Goal: Task Accomplishment & Management: Complete application form

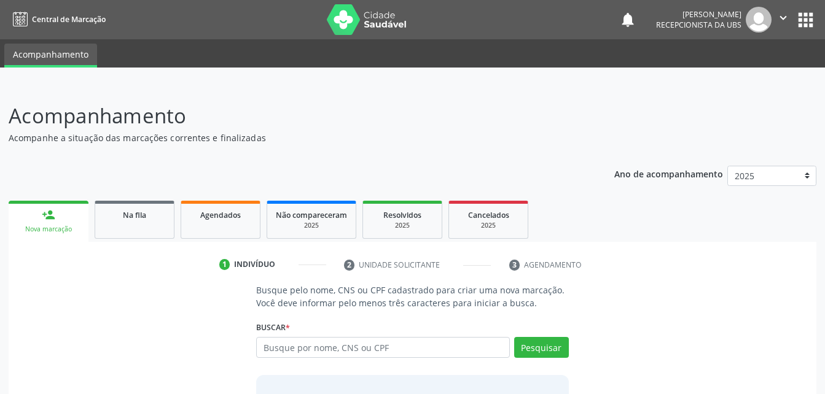
click at [707, 129] on header "Acompanhamento Acompanhe a situação das marcações correntes e finalizadas Relat…" at bounding box center [413, 123] width 808 height 44
click at [356, 343] on input "text" at bounding box center [382, 347] width 253 height 21
paste input "706 8011 9886 6930"
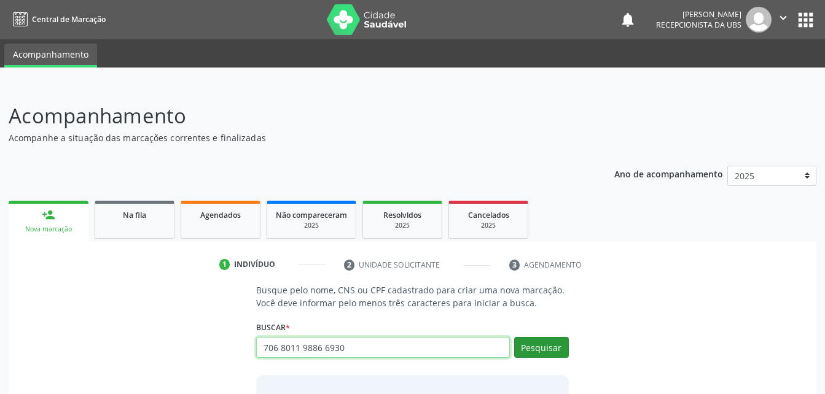
type input "706 8011 9886 6930"
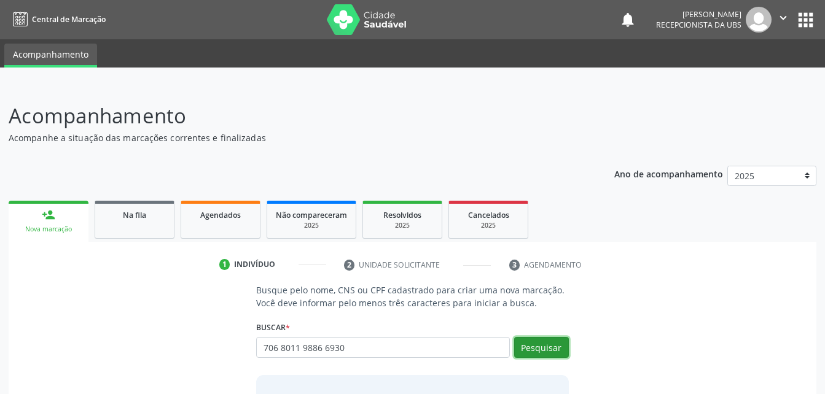
click at [551, 345] on button "Pesquisar" at bounding box center [541, 347] width 55 height 21
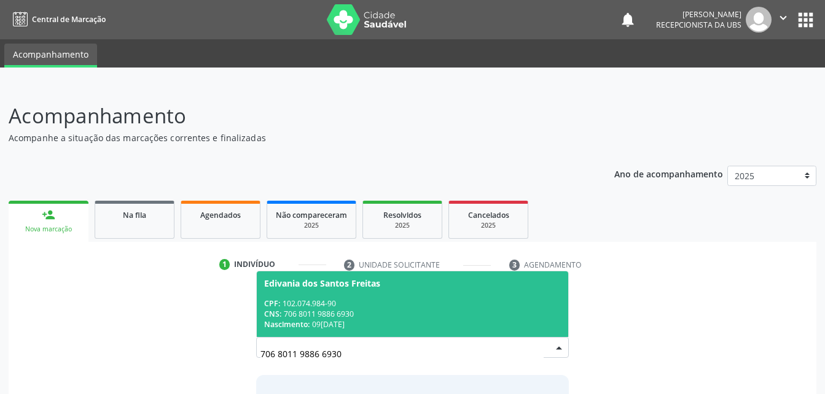
click at [434, 273] on span "Edivania dos Santos Freitas CPF: 102.074.984-90 CNS: 706 8011 9886 6930 Nascime…" at bounding box center [412, 305] width 311 height 66
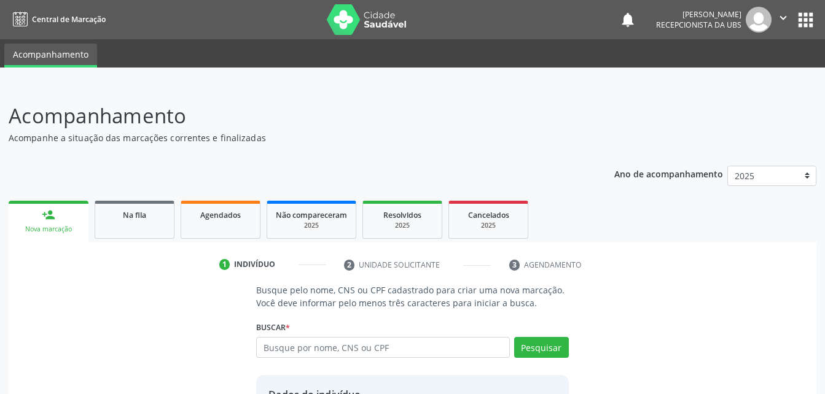
scroll to position [116, 0]
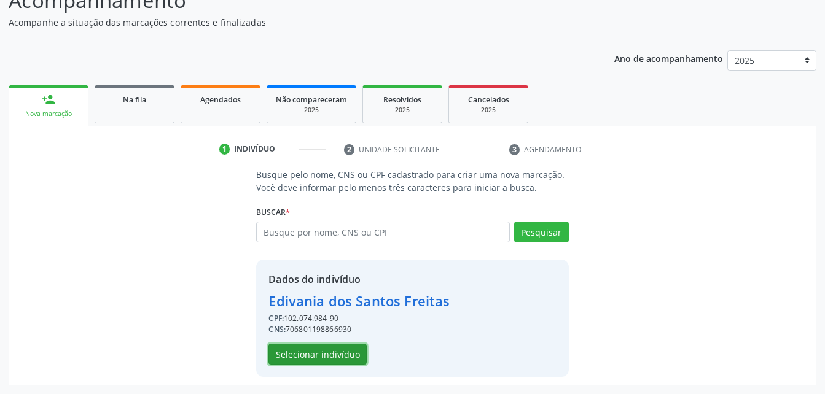
click at [336, 346] on button "Selecionar indivíduo" at bounding box center [318, 354] width 98 height 21
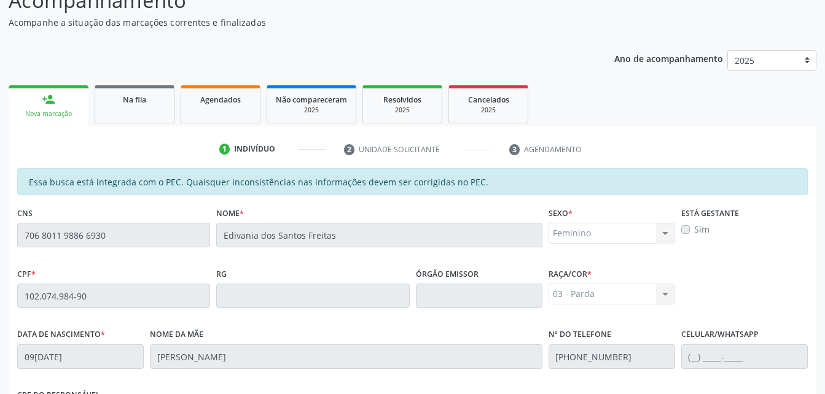
scroll to position [324, 0]
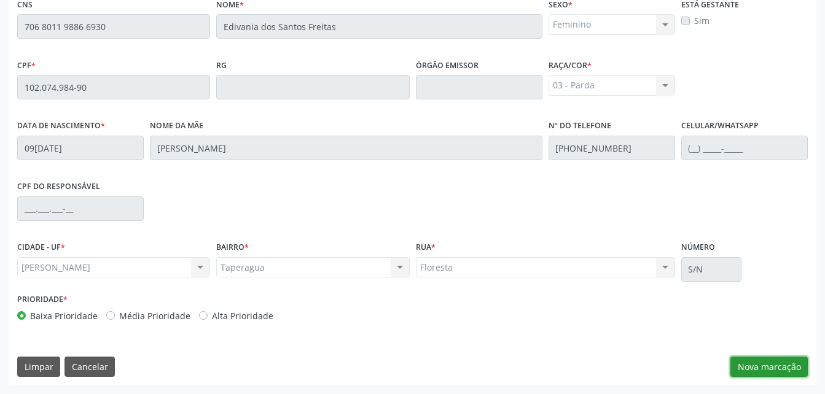
click at [763, 363] on button "Nova marcação" at bounding box center [769, 367] width 77 height 21
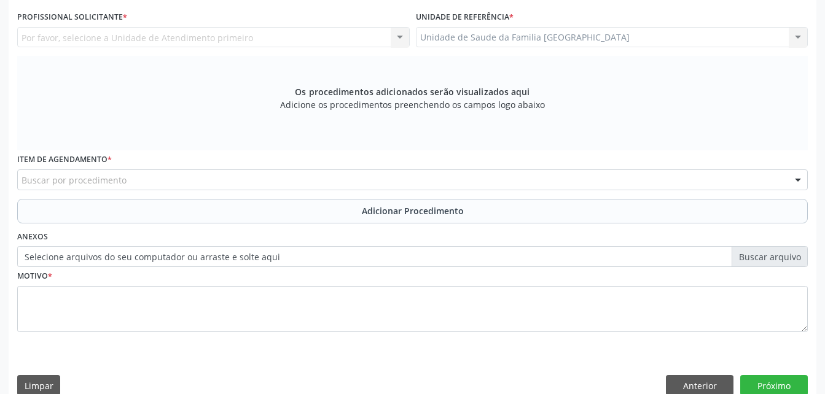
scroll to position [202, 0]
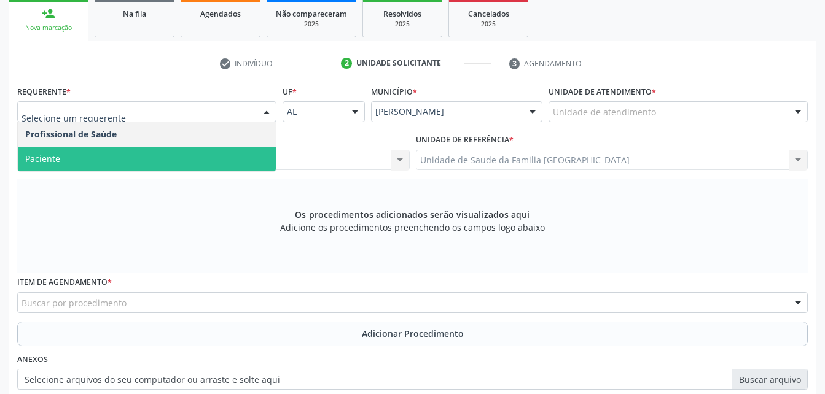
click at [228, 162] on span "Paciente" at bounding box center [147, 159] width 258 height 25
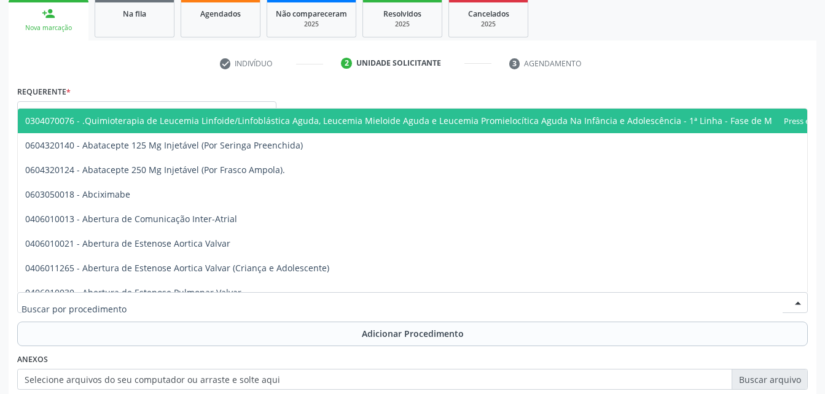
click at [266, 307] on div at bounding box center [412, 302] width 791 height 21
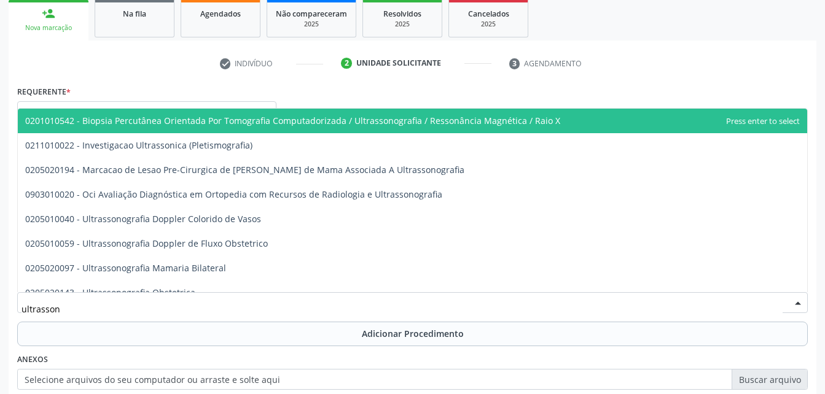
type input "ultrassono"
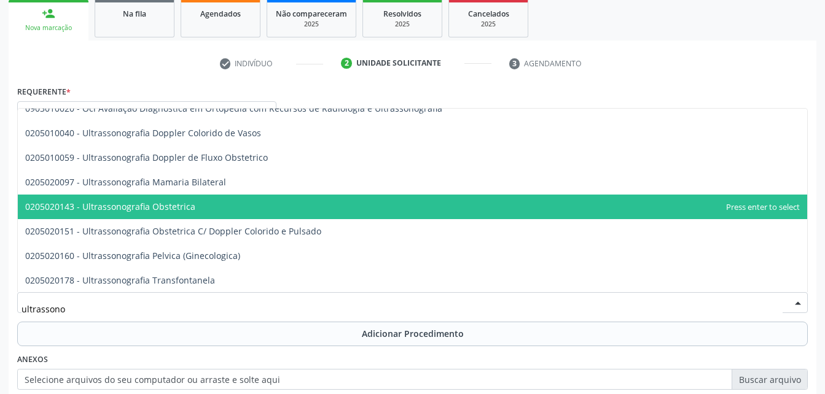
scroll to position [123, 0]
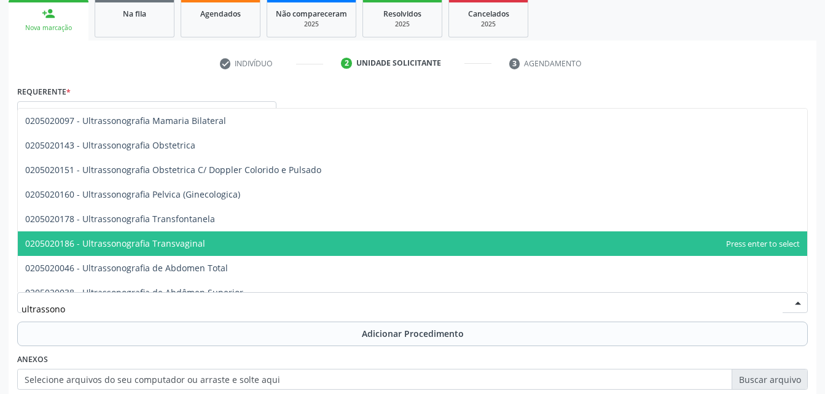
click at [337, 240] on span "0205020186 - Ultrassonografia Transvaginal" at bounding box center [413, 244] width 790 height 25
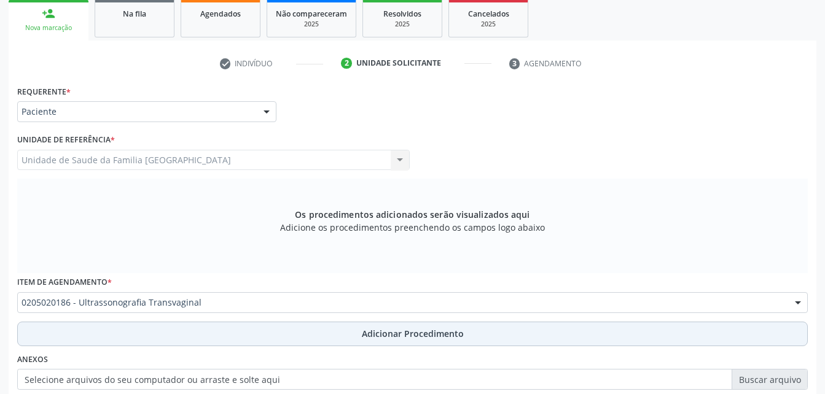
click at [402, 335] on span "Adicionar Procedimento" at bounding box center [413, 334] width 102 height 13
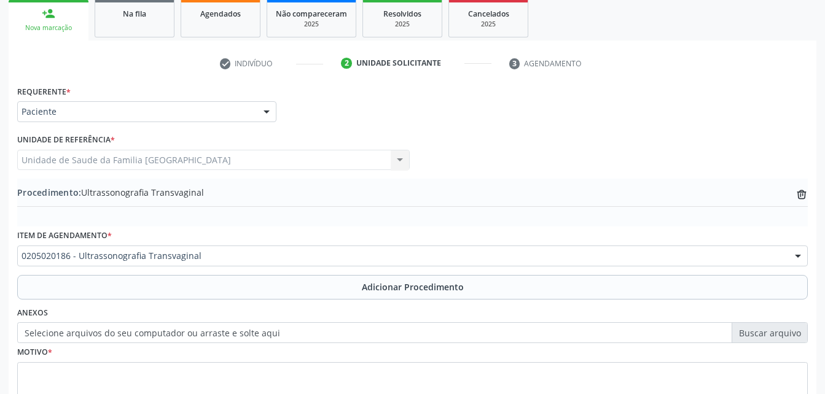
scroll to position [297, 0]
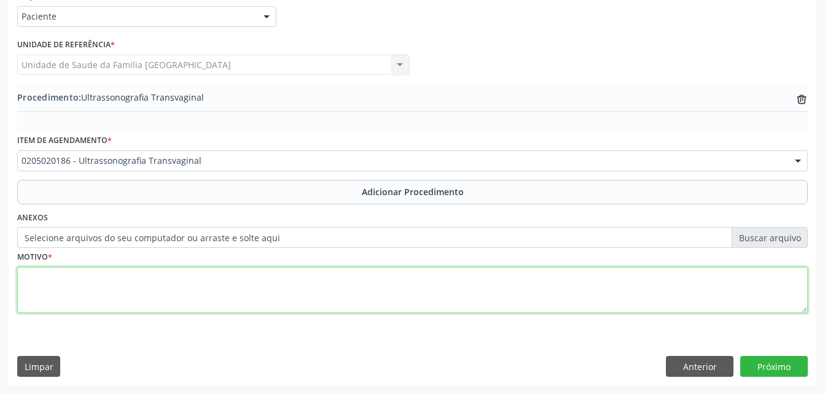
click at [371, 294] on textarea at bounding box center [412, 290] width 791 height 47
type textarea "MIOMA"
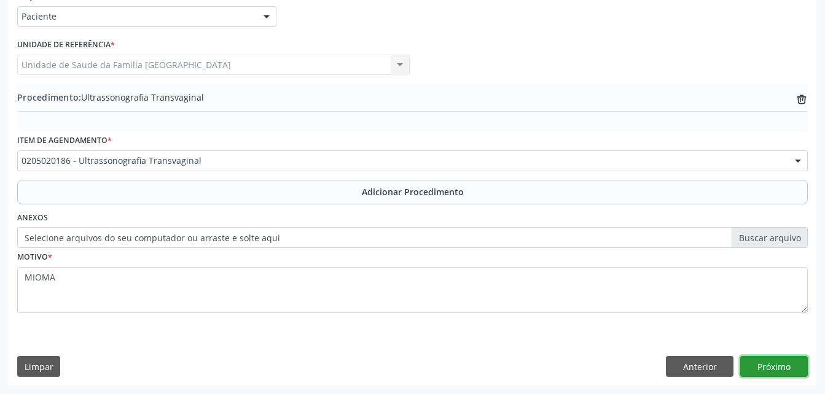
click at [773, 367] on button "Próximo" at bounding box center [774, 366] width 68 height 21
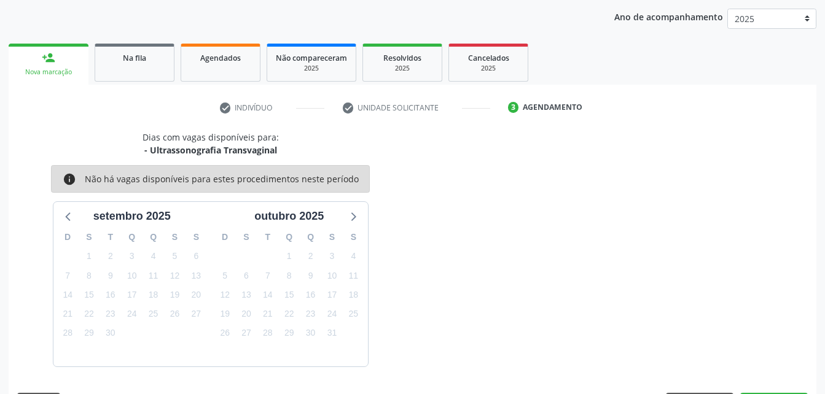
scroll to position [194, 0]
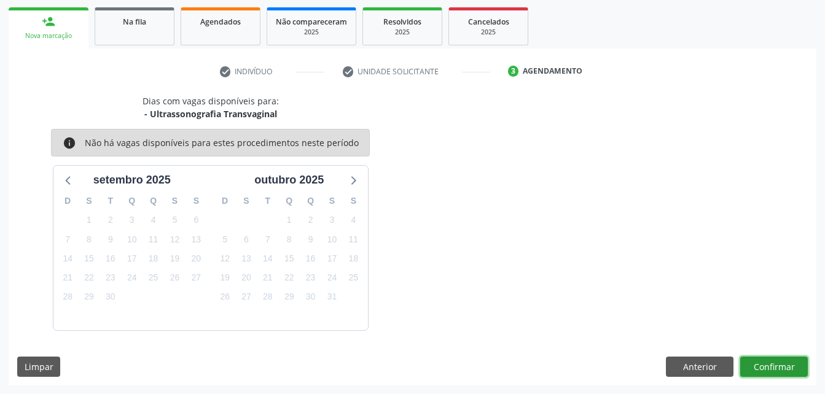
click at [772, 367] on button "Confirmar" at bounding box center [774, 367] width 68 height 21
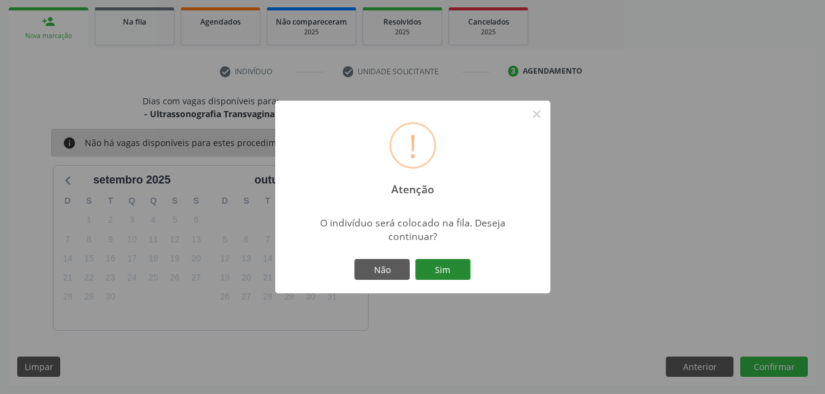
click at [437, 275] on button "Sim" at bounding box center [442, 269] width 55 height 21
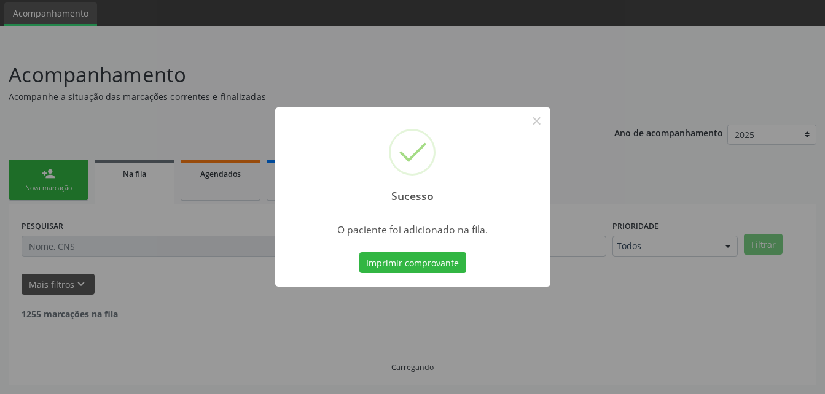
scroll to position [28, 0]
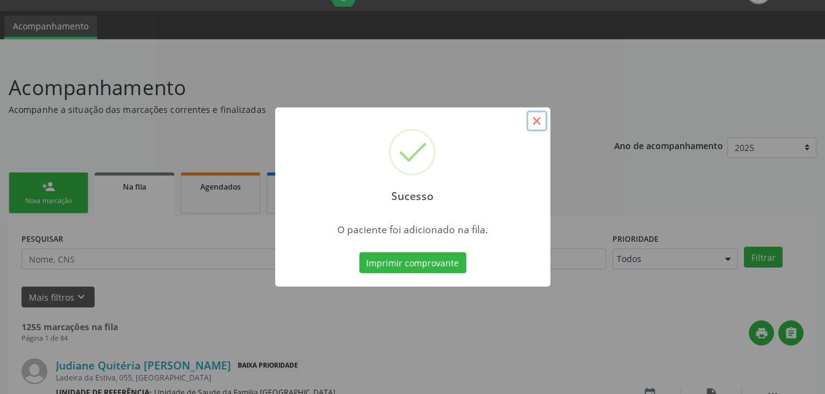
click at [537, 122] on button "×" at bounding box center [537, 121] width 21 height 21
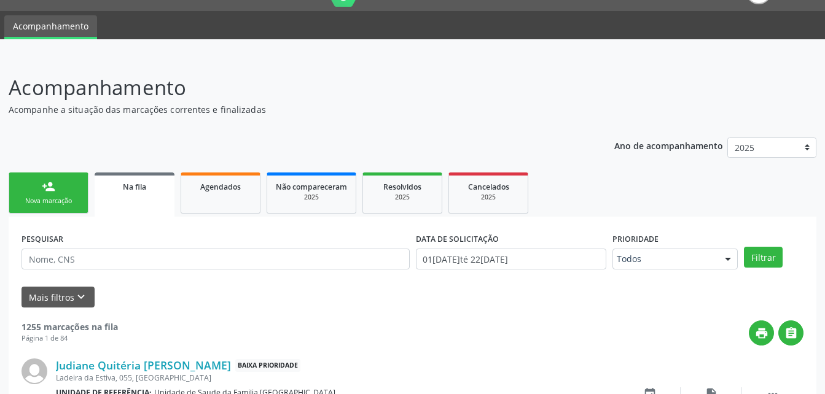
click at [64, 193] on link "person_add Nova marcação" at bounding box center [49, 193] width 80 height 41
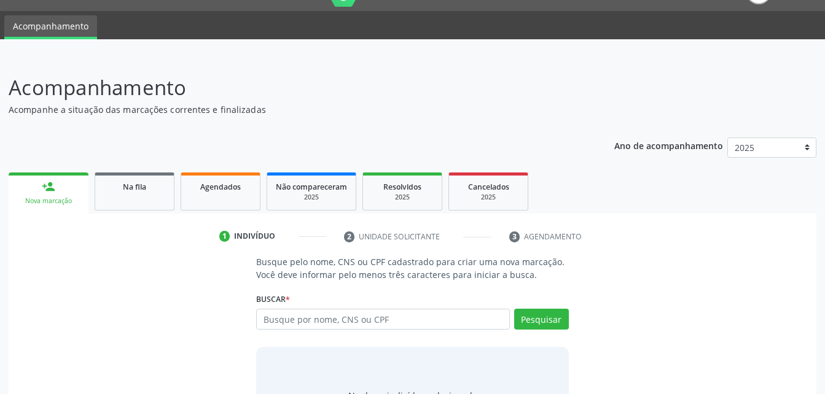
scroll to position [96, 0]
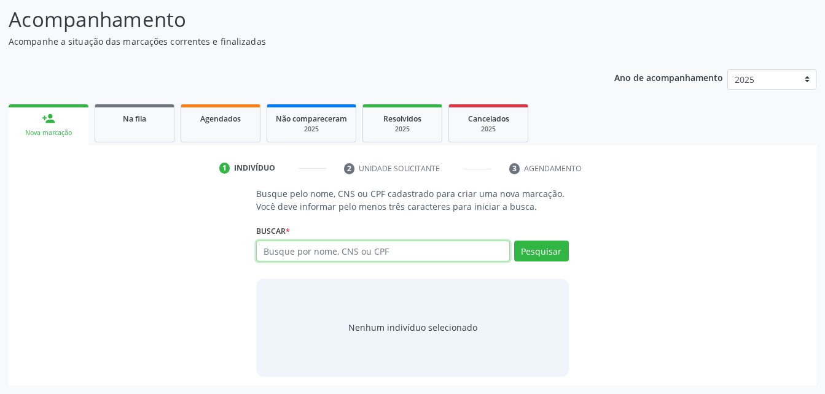
click at [320, 246] on input "text" at bounding box center [382, 251] width 253 height 21
type input "14459573458"
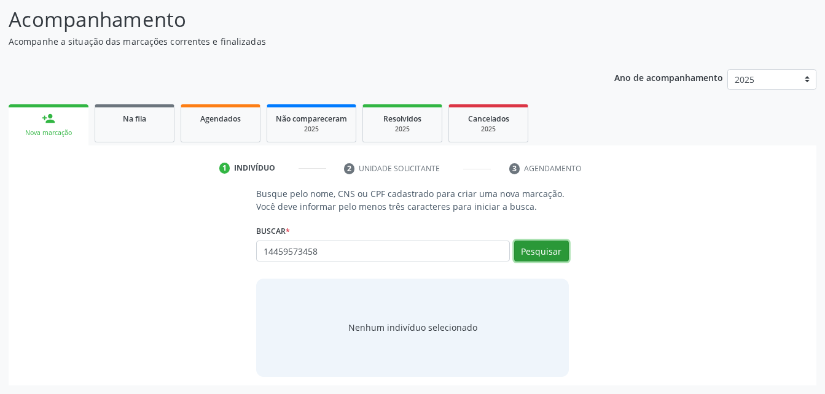
click at [553, 245] on button "Pesquisar" at bounding box center [541, 251] width 55 height 21
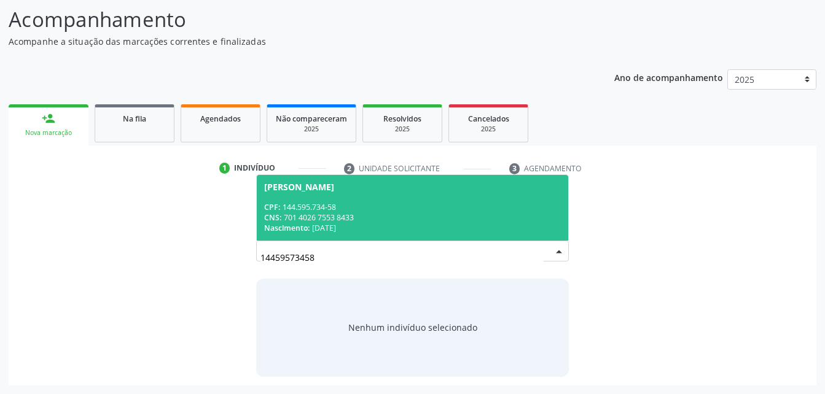
click at [465, 194] on span "[PERSON_NAME] CPF: 144.595.734-58 CNS: 701 4026 7553 8433 Nascimento: 16[DATE]" at bounding box center [412, 208] width 311 height 66
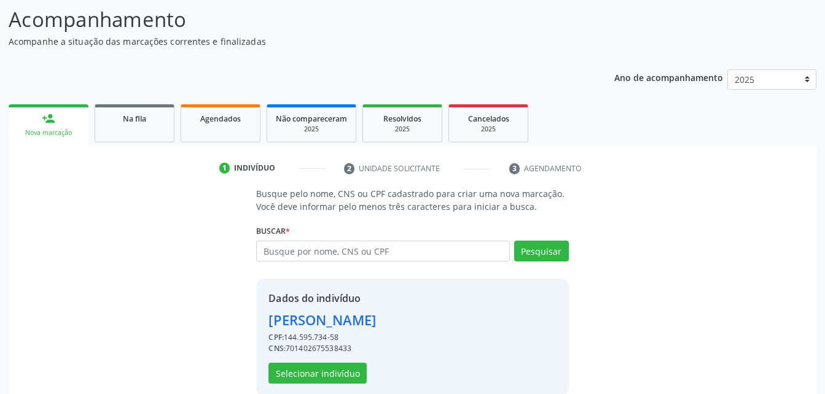
scroll to position [116, 0]
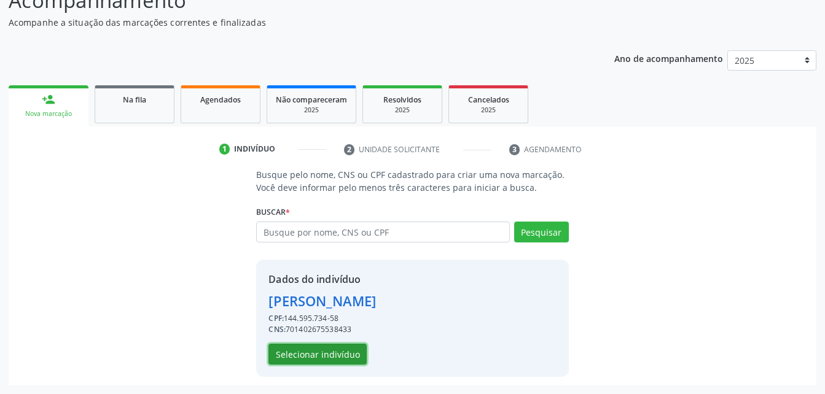
click at [307, 351] on button "Selecionar indivíduo" at bounding box center [318, 354] width 98 height 21
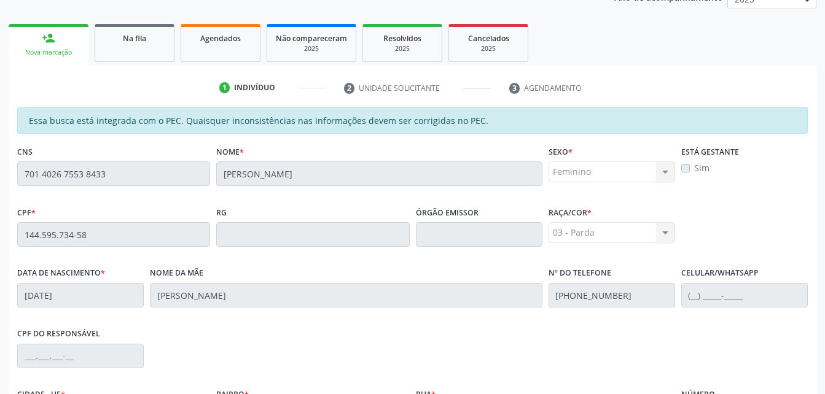
scroll to position [324, 0]
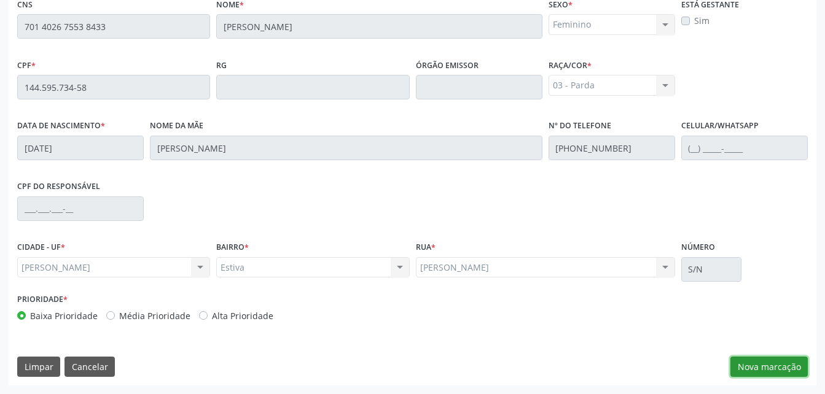
drag, startPoint x: 758, startPoint y: 360, endPoint x: 746, endPoint y: 272, distance: 89.3
click at [758, 360] on button "Nova marcação" at bounding box center [769, 367] width 77 height 21
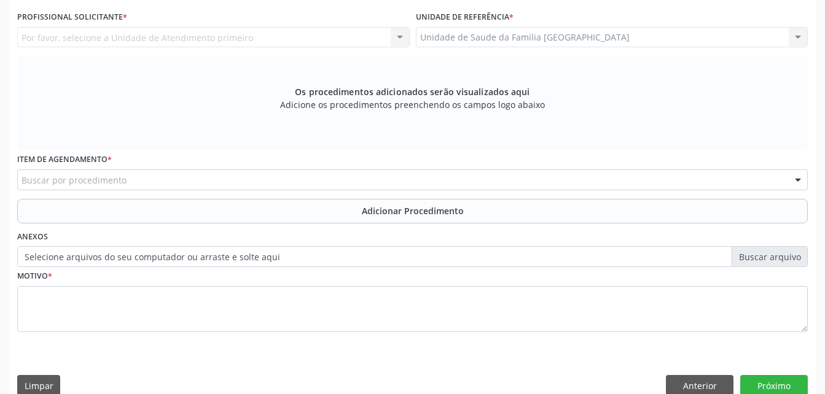
scroll to position [263, 0]
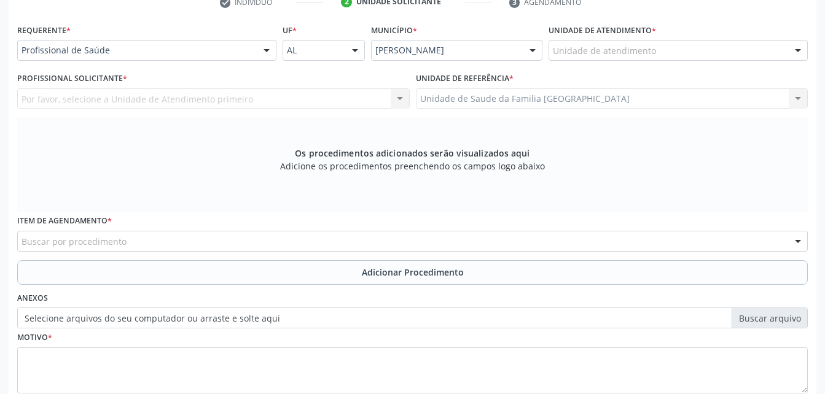
click at [677, 53] on div "Unidade de atendimento" at bounding box center [678, 50] width 259 height 21
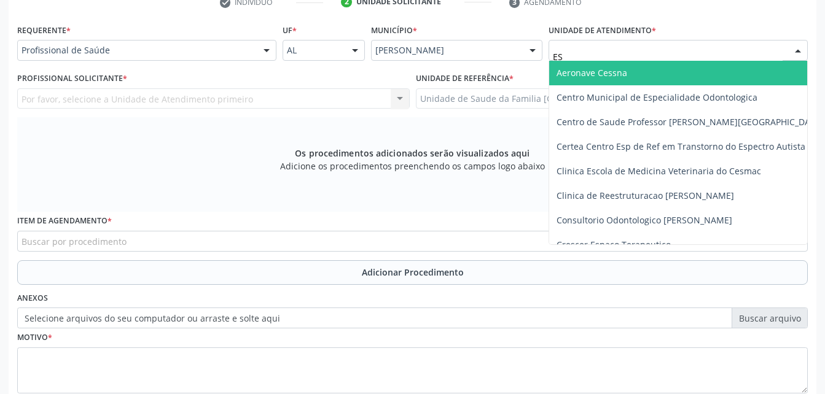
type input "EST"
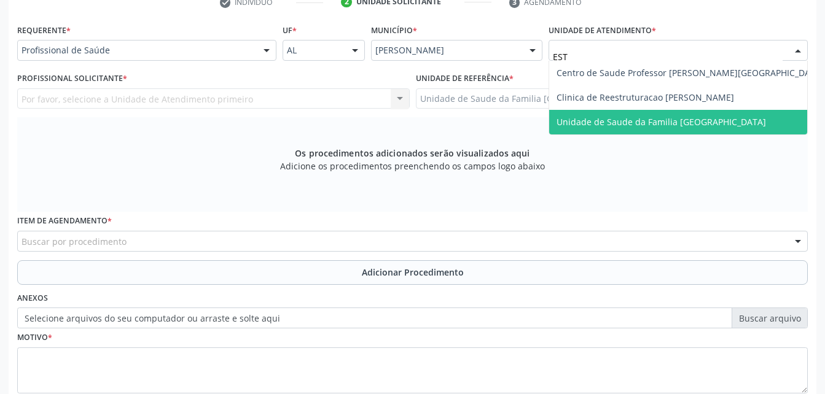
drag, startPoint x: 701, startPoint y: 112, endPoint x: 384, endPoint y: 119, distance: 317.1
click at [699, 114] on span "Unidade de Saude da Familia [GEOGRAPHIC_DATA]" at bounding box center [690, 122] width 282 height 25
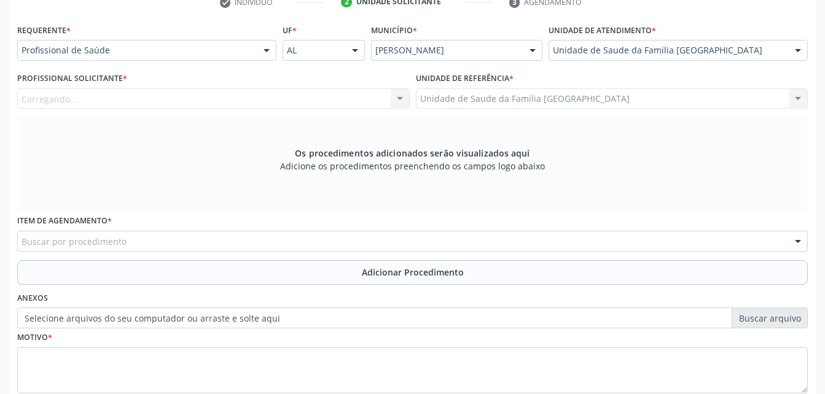
click at [187, 103] on div "Carregando... Nenhum resultado encontrado para: " " Não há nenhuma opção para s…" at bounding box center [213, 98] width 393 height 21
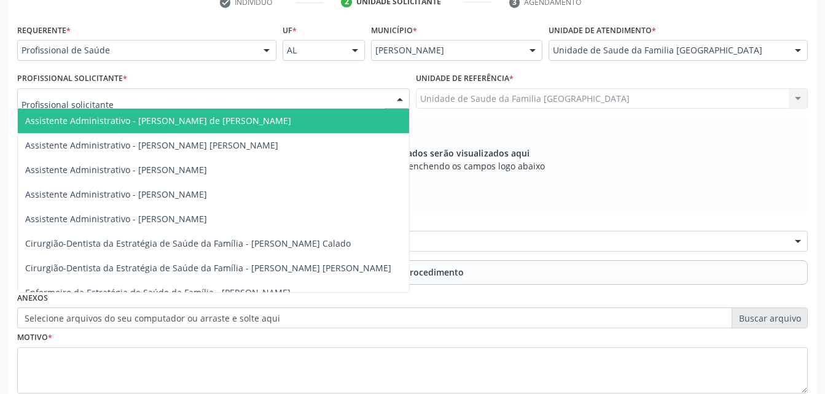
click at [187, 103] on div at bounding box center [213, 98] width 393 height 21
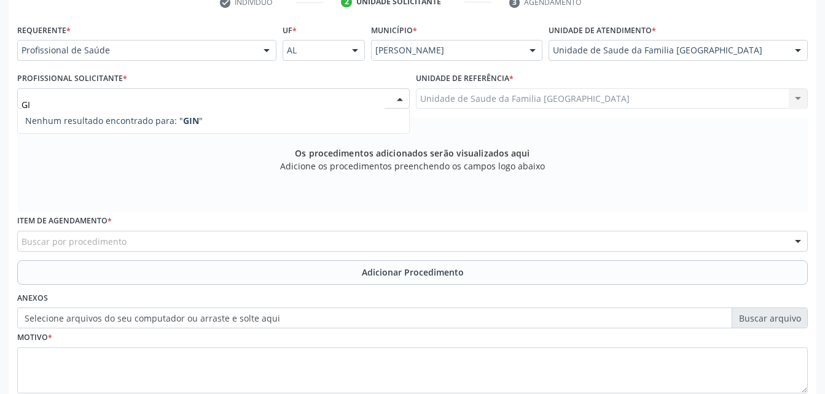
type input "G"
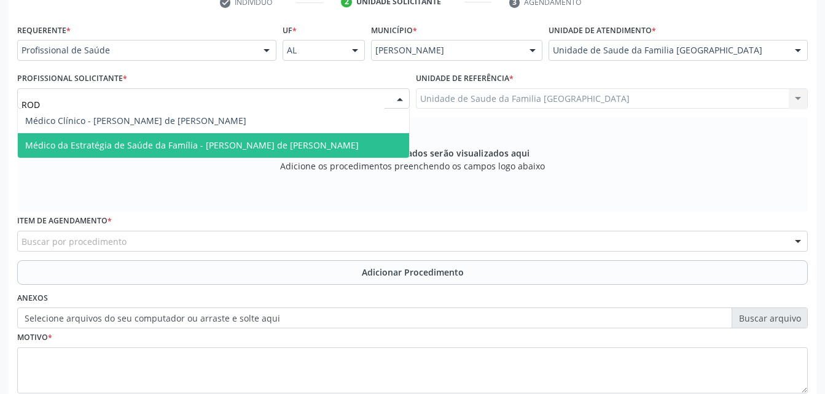
type input "RODR"
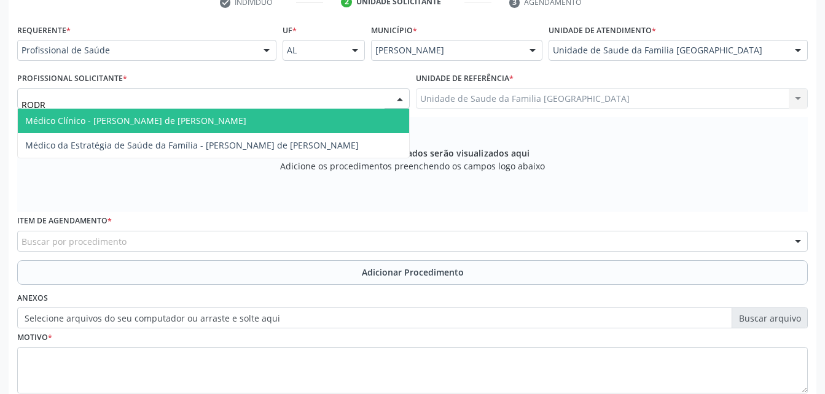
click at [200, 119] on span "Médico Clínico - [PERSON_NAME] de [PERSON_NAME]" at bounding box center [135, 121] width 221 height 12
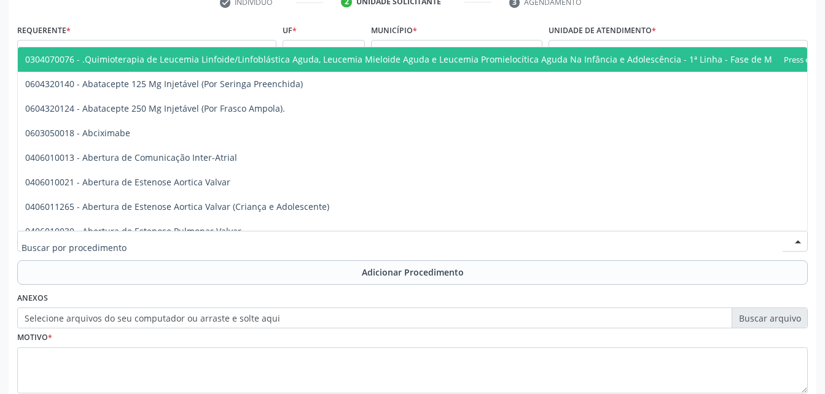
click at [225, 236] on div at bounding box center [412, 241] width 791 height 21
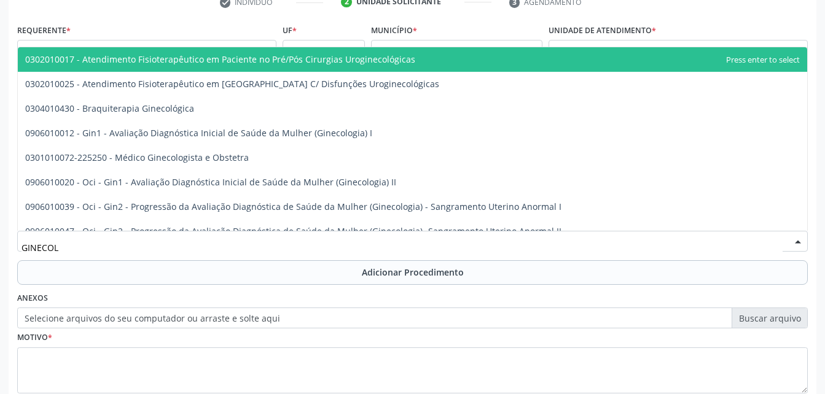
type input "GINECOLO"
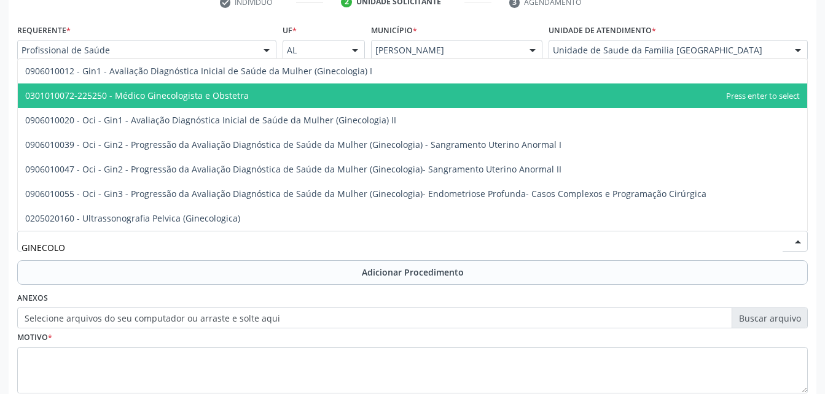
click at [316, 90] on span "0301010072-225250 - Médico Ginecologista e Obstetra" at bounding box center [413, 96] width 790 height 25
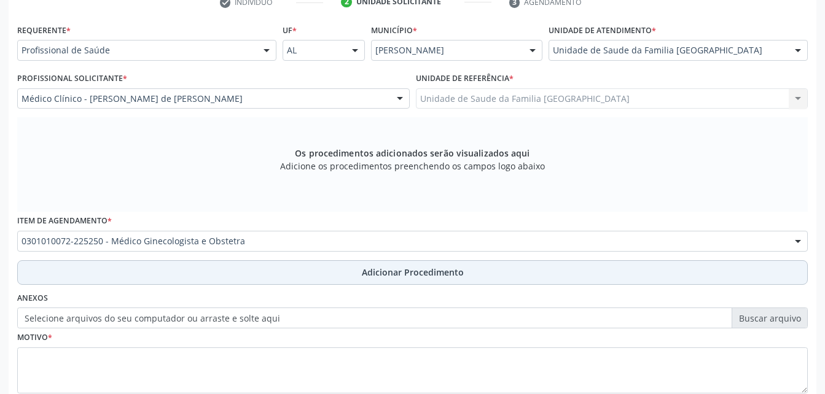
click at [317, 275] on button "Adicionar Procedimento" at bounding box center [412, 273] width 791 height 25
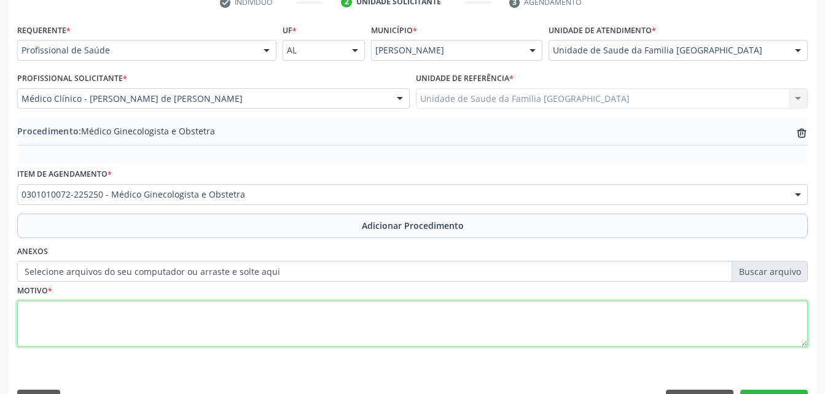
click at [317, 335] on textarea at bounding box center [412, 324] width 791 height 47
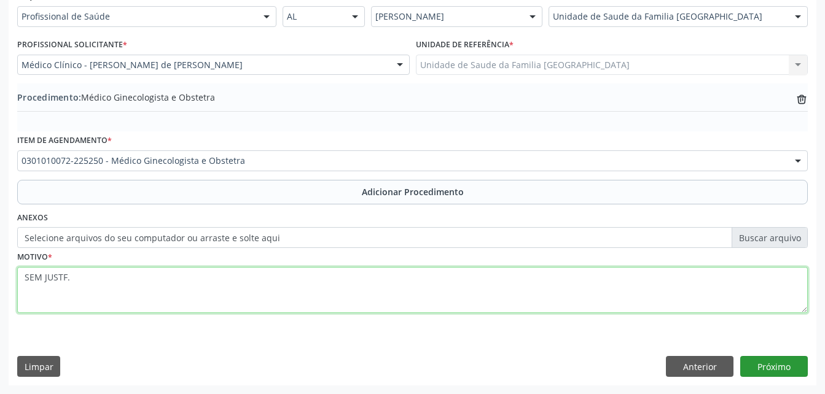
type textarea "SEM JUSTF."
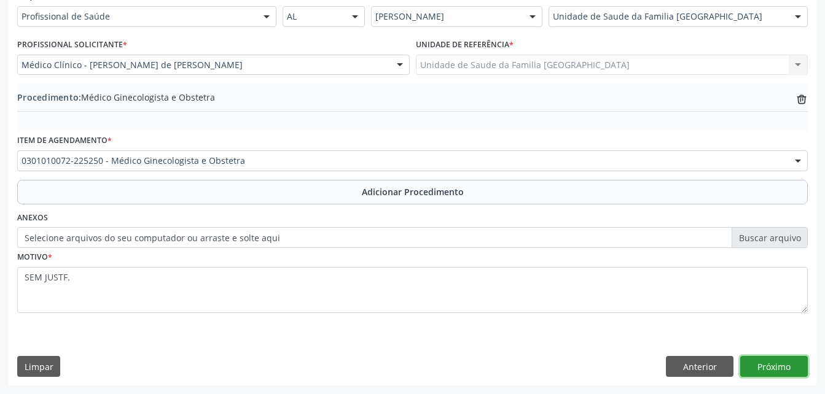
click at [778, 359] on button "Próximo" at bounding box center [774, 366] width 68 height 21
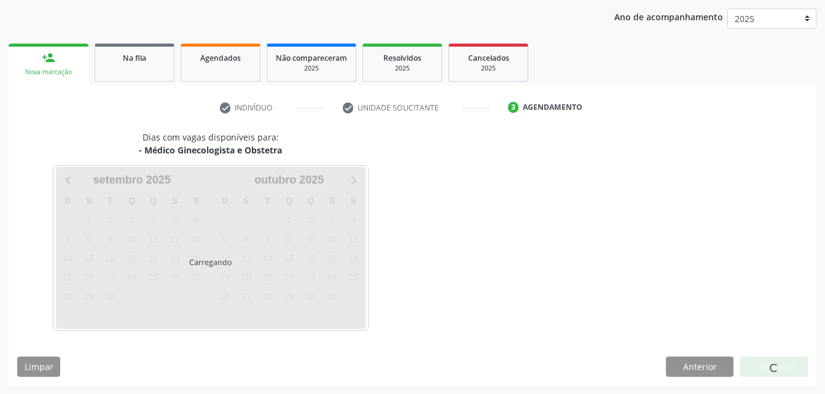
scroll to position [194, 0]
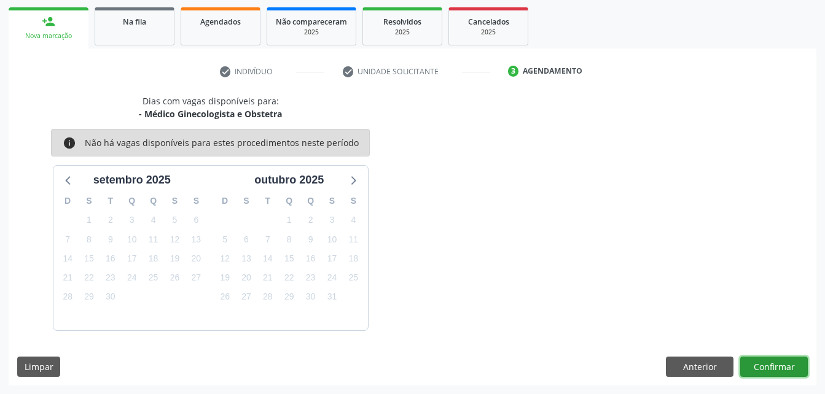
click at [798, 361] on button "Confirmar" at bounding box center [774, 367] width 68 height 21
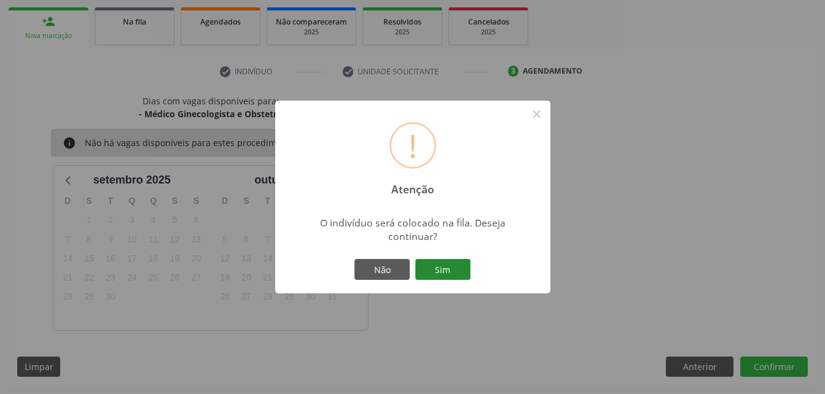
click at [457, 264] on button "Sim" at bounding box center [442, 269] width 55 height 21
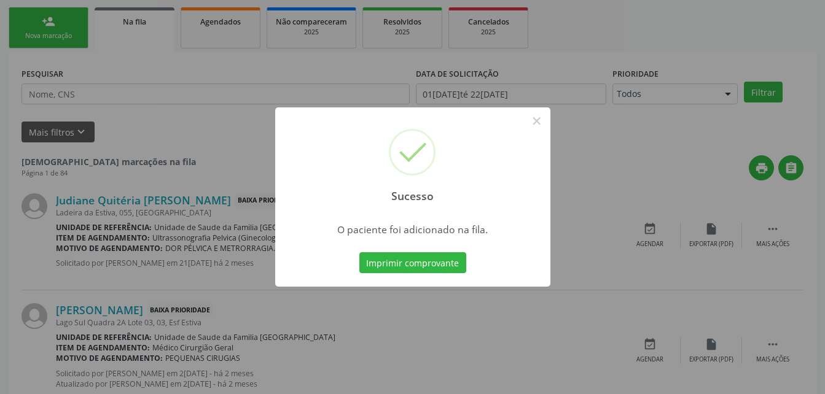
scroll to position [28, 0]
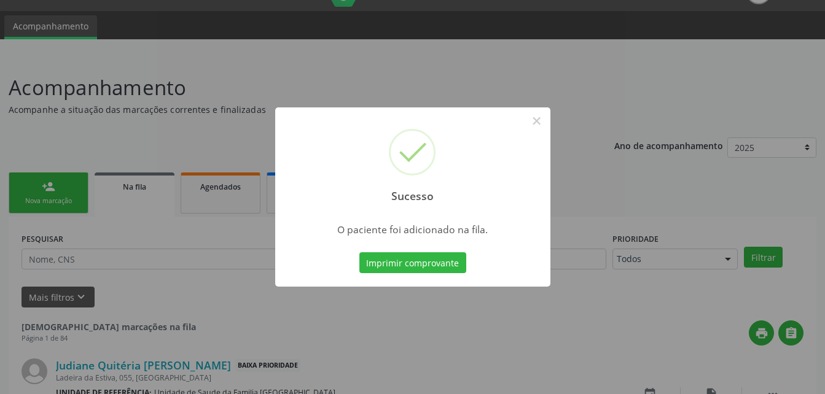
click at [67, 195] on div "Sucesso × O paciente foi adicionado na fila. Imprimir comprovante Cancel" at bounding box center [412, 197] width 825 height 394
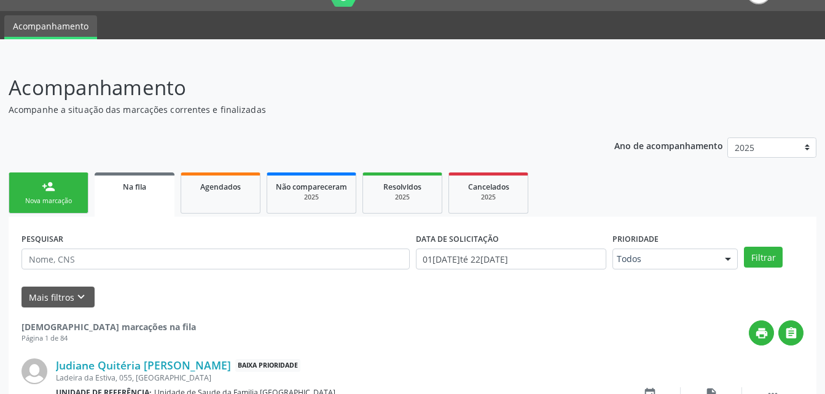
click at [67, 195] on link "person_add Nova marcação" at bounding box center [49, 193] width 80 height 41
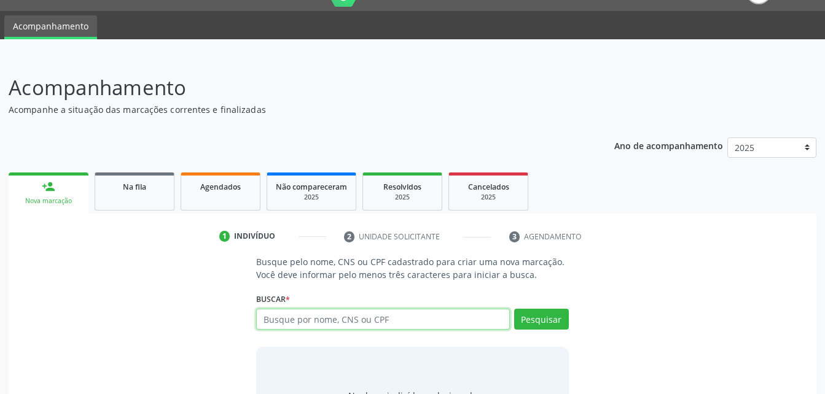
click at [284, 321] on input "text" at bounding box center [382, 319] width 253 height 21
type input "72540427472"
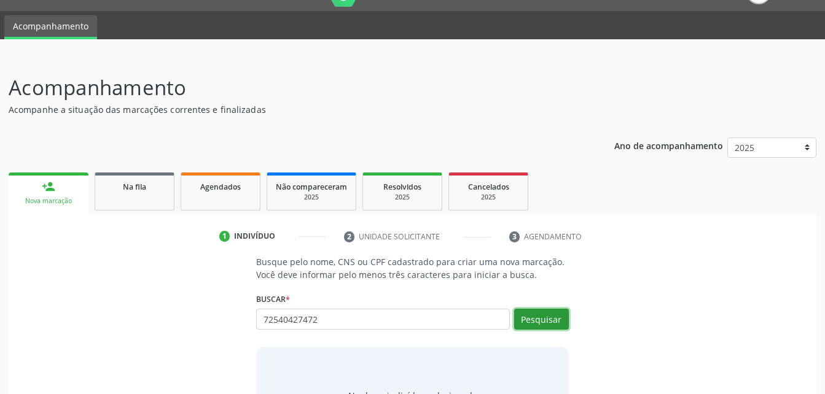
click at [535, 325] on button "Pesquisar" at bounding box center [541, 319] width 55 height 21
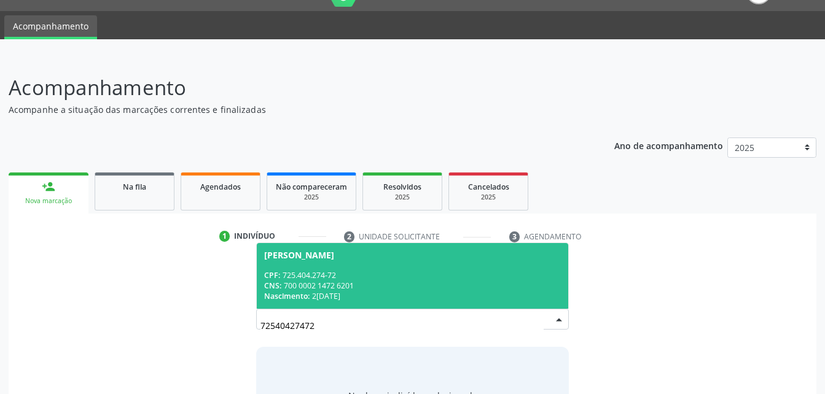
click at [342, 262] on span "[PERSON_NAME] CPF: 725.404.274-72 CNS: 700 0002 1472 6201 Nascimento: 28[DATE]" at bounding box center [412, 276] width 311 height 66
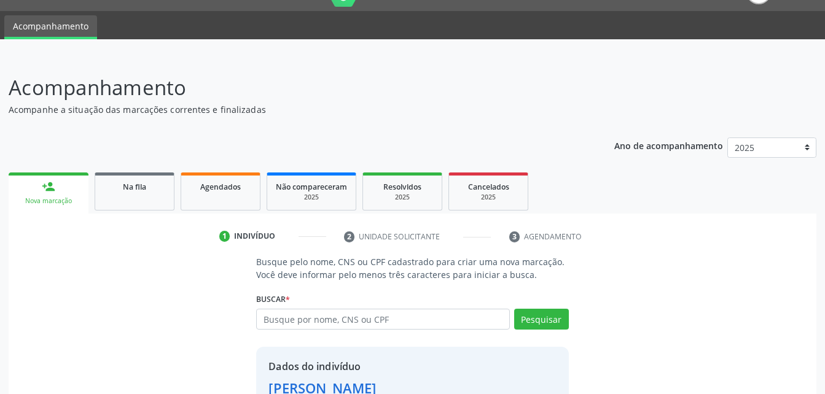
scroll to position [116, 0]
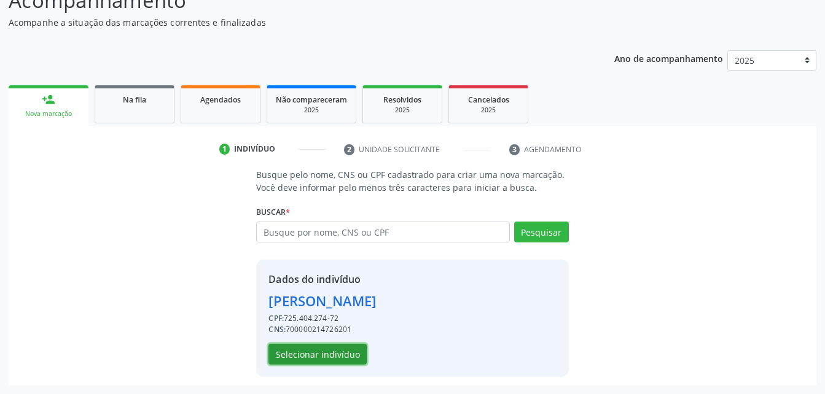
click at [316, 354] on button "Selecionar indivíduo" at bounding box center [318, 354] width 98 height 21
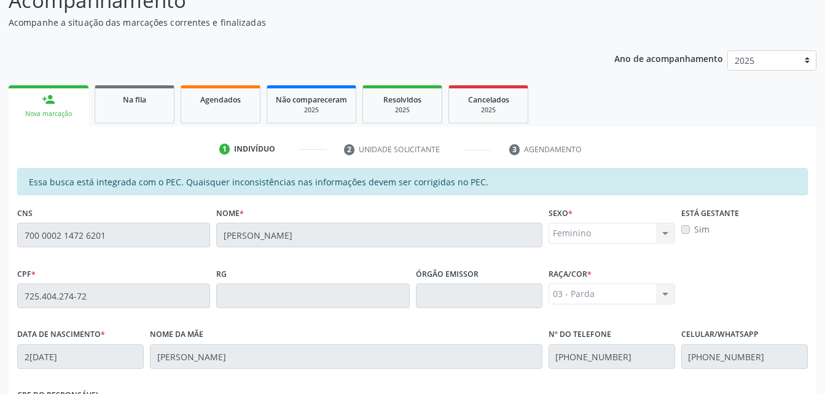
scroll to position [324, 0]
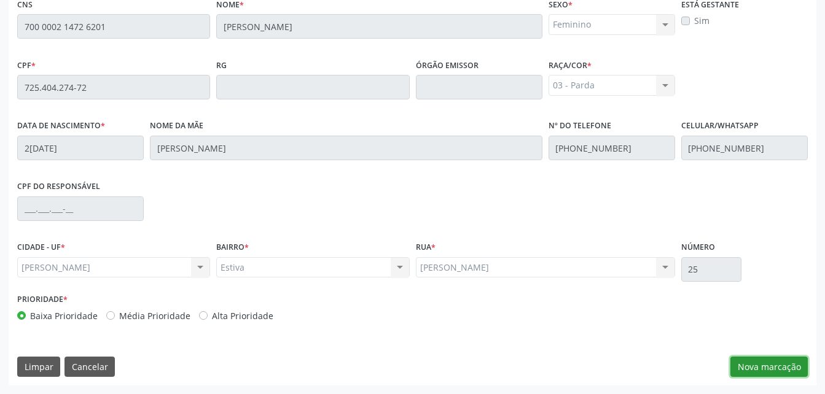
click at [787, 362] on button "Nova marcação" at bounding box center [769, 367] width 77 height 21
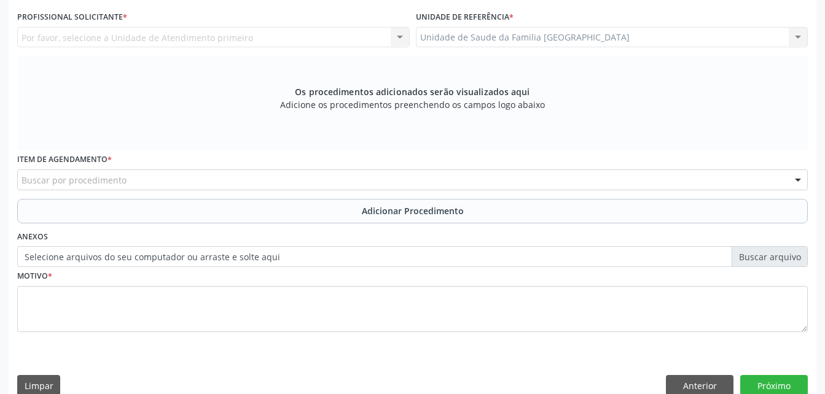
scroll to position [140, 0]
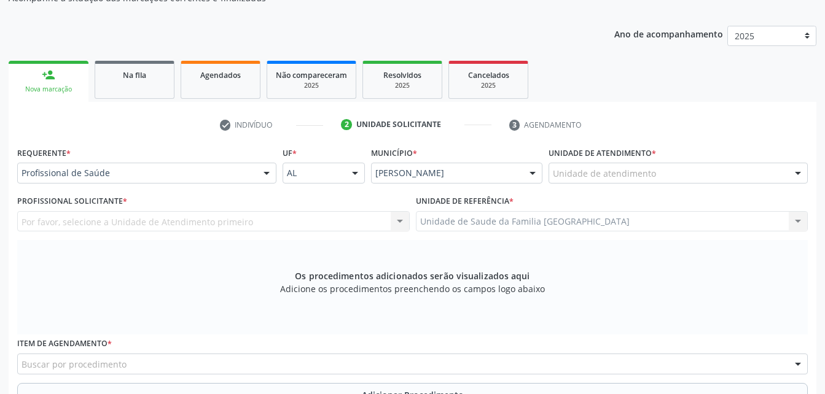
click at [653, 180] on div "Unidade de atendimento" at bounding box center [678, 173] width 259 height 21
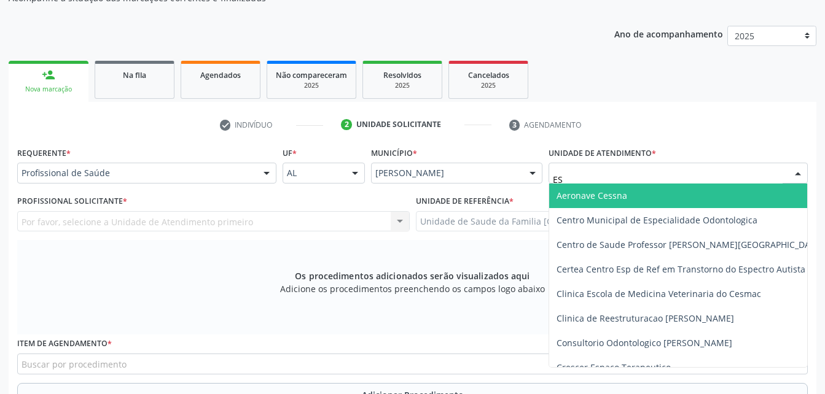
type input "EST"
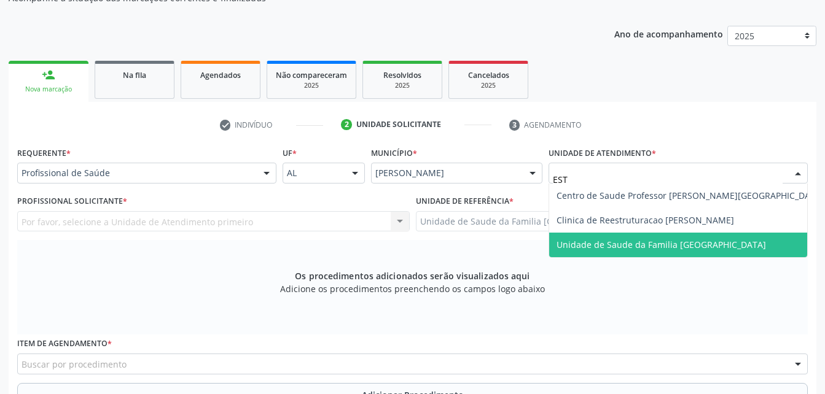
drag, startPoint x: 681, startPoint y: 240, endPoint x: 552, endPoint y: 228, distance: 129.6
click at [680, 240] on span "Unidade de Saude da Familia [GEOGRAPHIC_DATA]" at bounding box center [662, 245] width 210 height 12
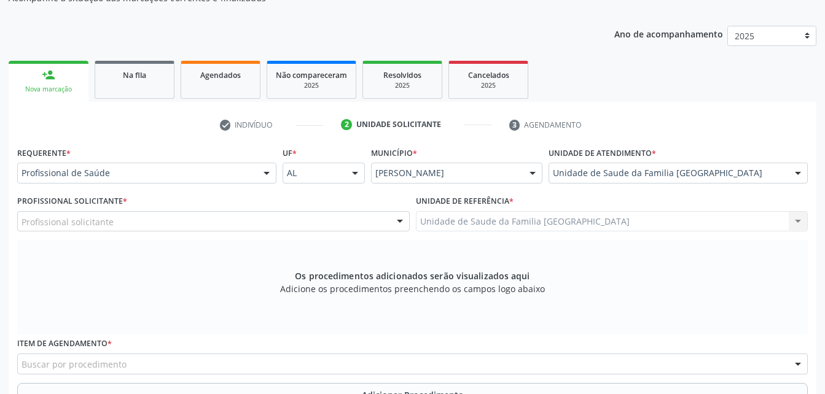
click at [309, 211] on div "Profissional solicitante" at bounding box center [213, 221] width 393 height 21
type input "O"
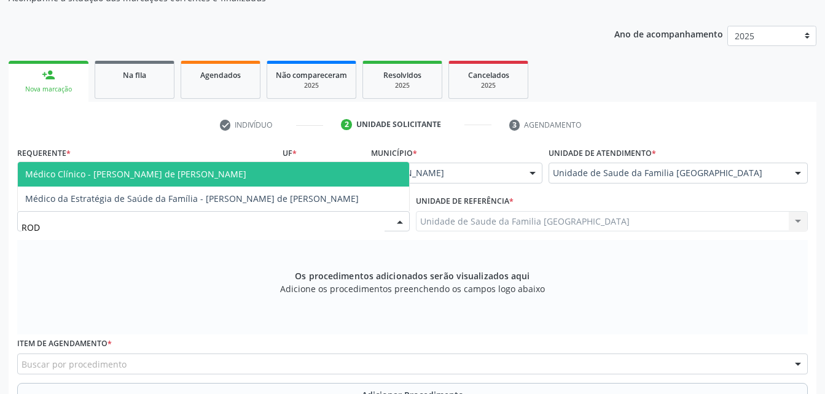
type input "RODR"
click at [344, 182] on span "Médico Clínico - [PERSON_NAME] de [PERSON_NAME]" at bounding box center [213, 174] width 391 height 25
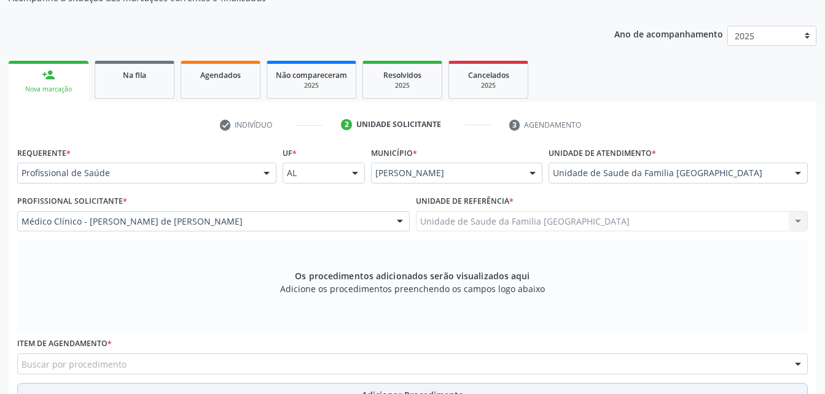
scroll to position [263, 0]
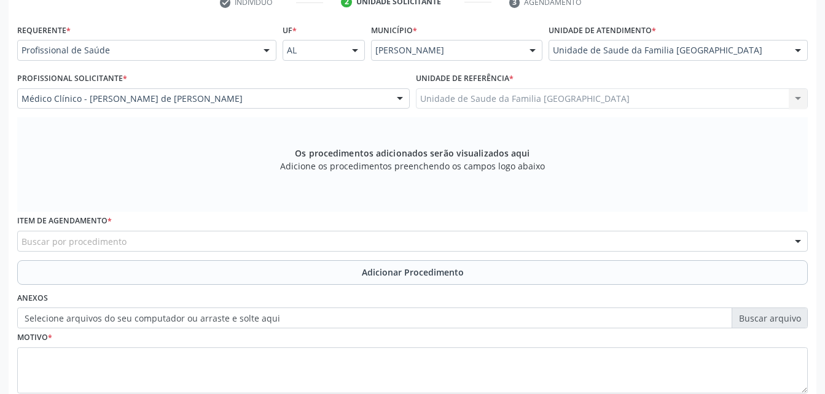
click at [212, 247] on div "Buscar por procedimento" at bounding box center [412, 241] width 791 height 21
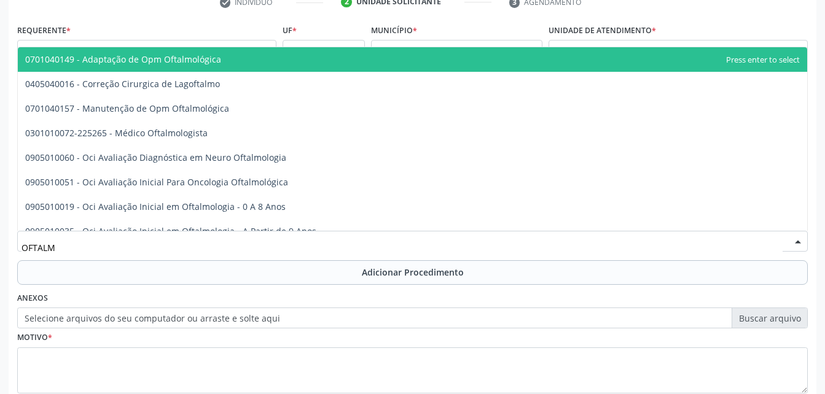
type input "OFTALMO"
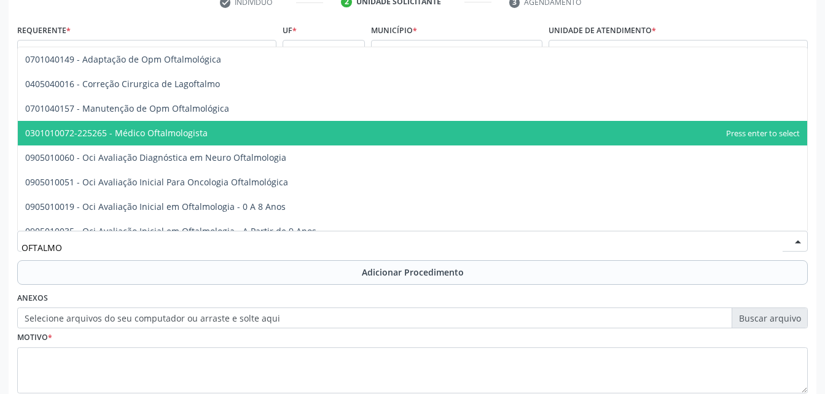
click at [253, 137] on span "0301010072-225265 - Médico Oftalmologista" at bounding box center [413, 133] width 790 height 25
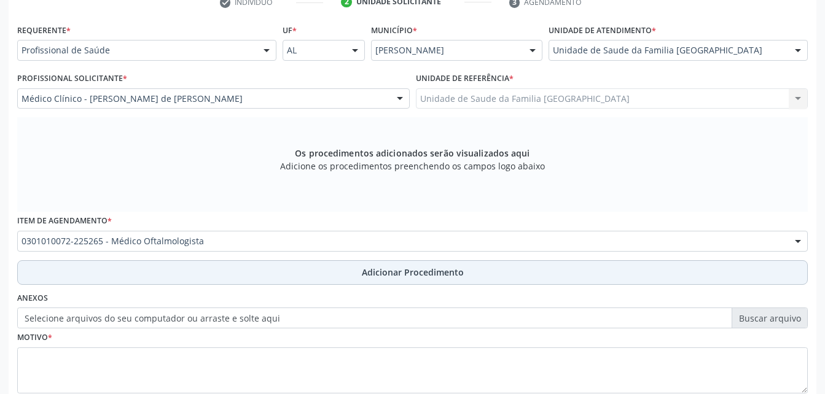
click at [313, 276] on button "Adicionar Procedimento" at bounding box center [412, 273] width 791 height 25
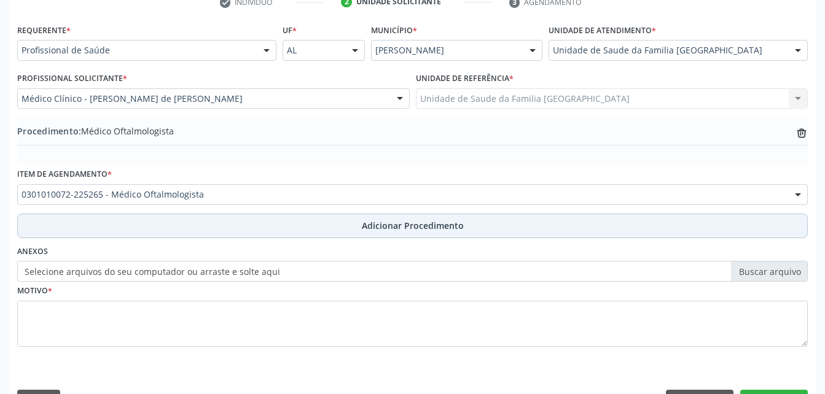
scroll to position [297, 0]
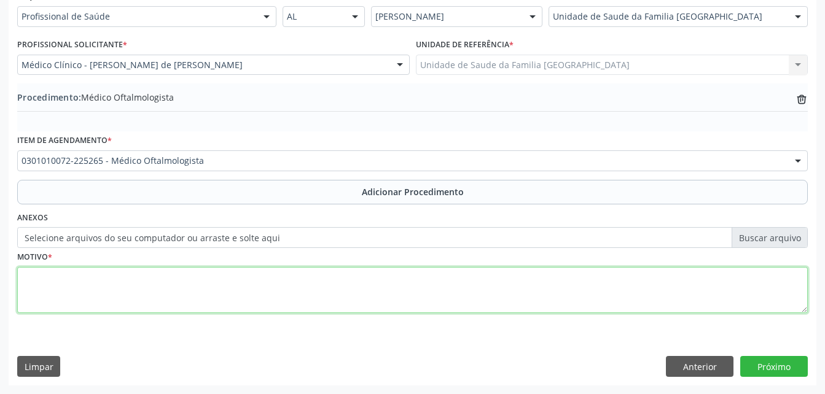
click at [297, 287] on textarea at bounding box center [412, 290] width 791 height 47
type textarea "VISÃO CANSADA"
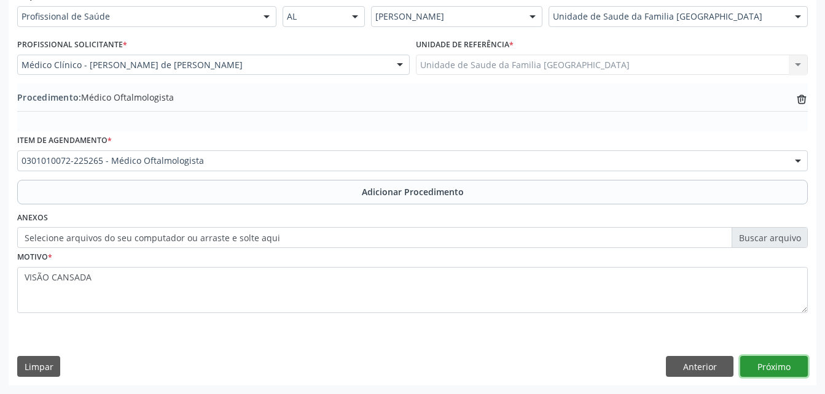
click at [785, 366] on button "Próximo" at bounding box center [774, 366] width 68 height 21
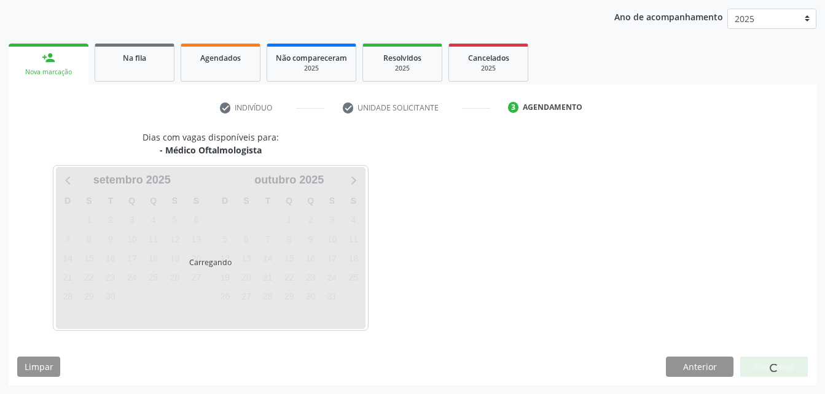
scroll to position [194, 0]
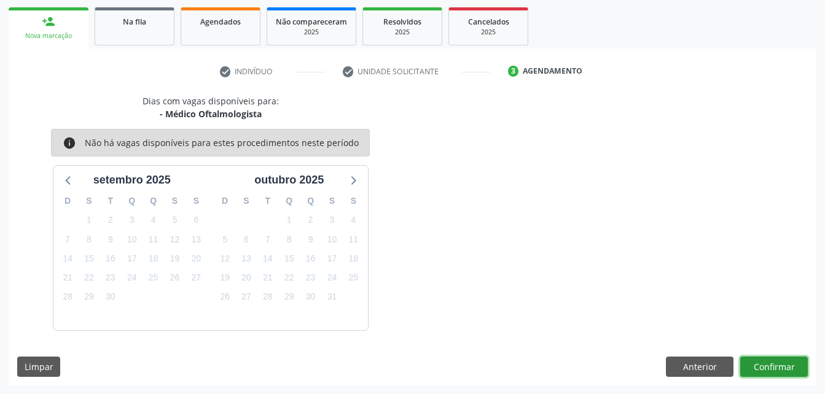
click at [788, 368] on button "Confirmar" at bounding box center [774, 367] width 68 height 21
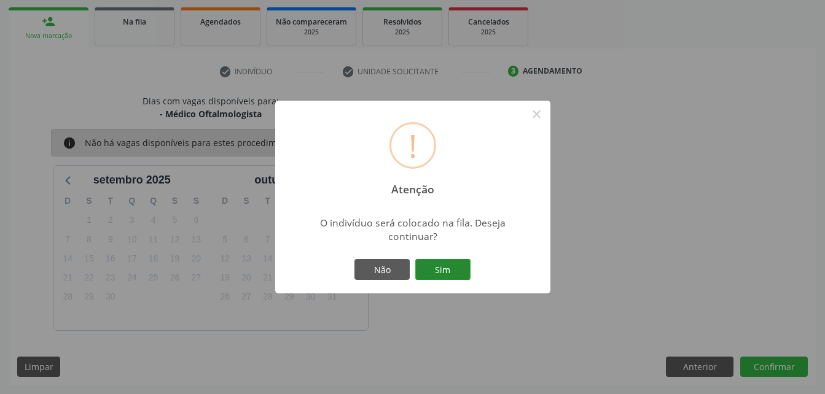
click at [444, 272] on button "Sim" at bounding box center [442, 269] width 55 height 21
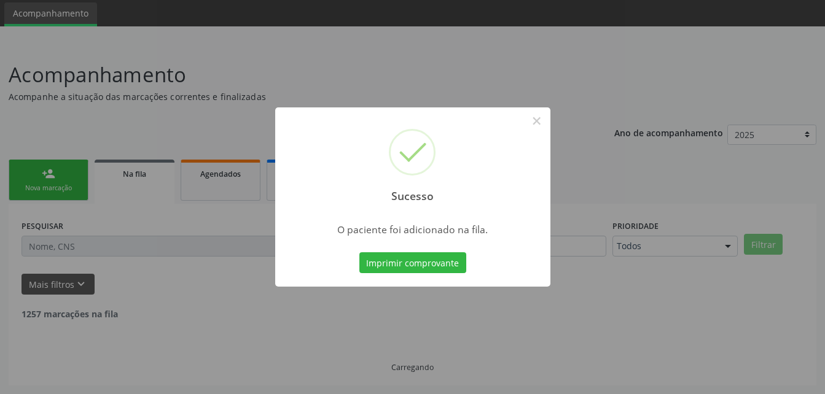
scroll to position [28, 0]
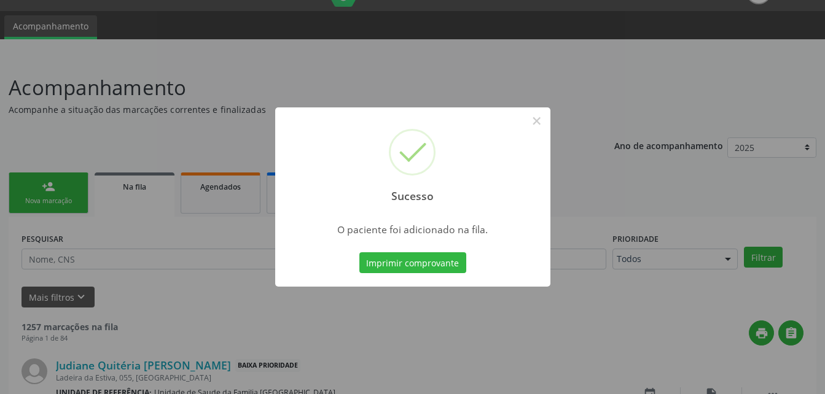
click at [18, 197] on div "Sucesso × O paciente foi adicionado na fila. Imprimir comprovante Cancel" at bounding box center [412, 197] width 825 height 394
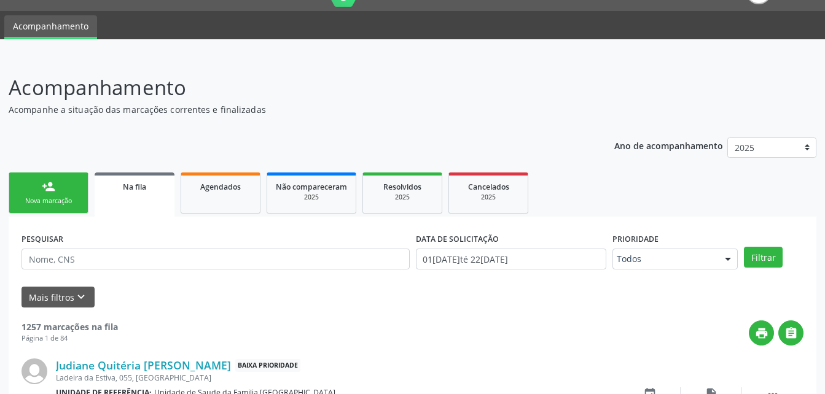
click at [57, 195] on link "person_add Nova marcação" at bounding box center [49, 193] width 80 height 41
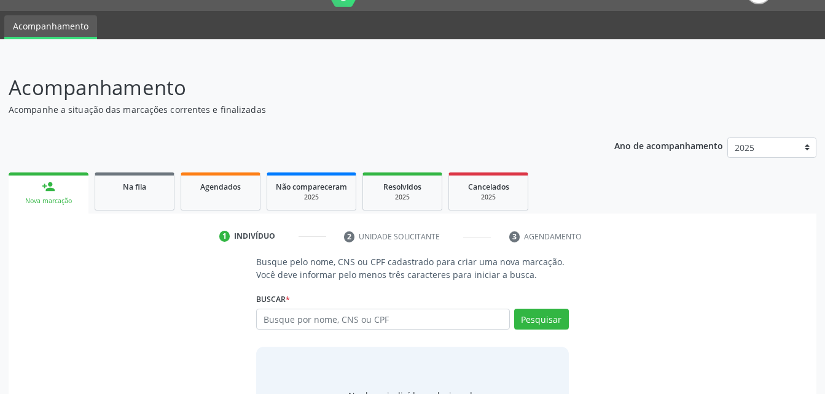
scroll to position [96, 0]
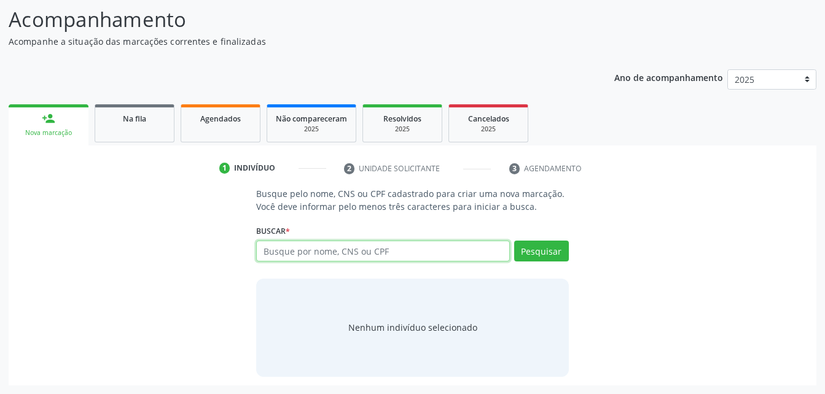
click at [326, 254] on input "text" at bounding box center [382, 251] width 253 height 21
type input "72540427472"
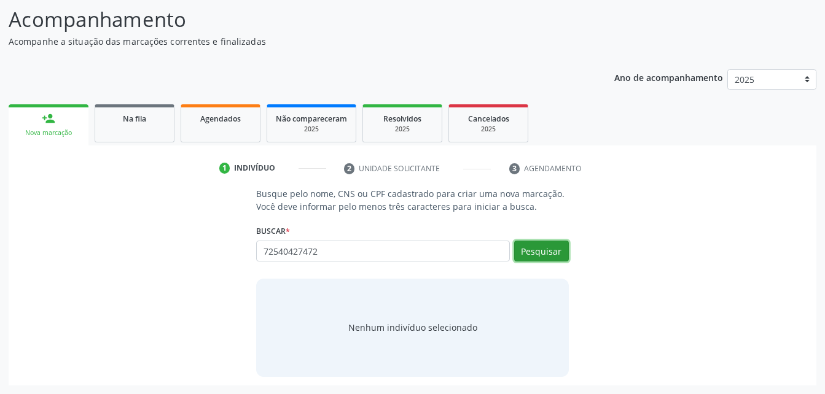
click at [527, 259] on button "Pesquisar" at bounding box center [541, 251] width 55 height 21
type input "72540427472"
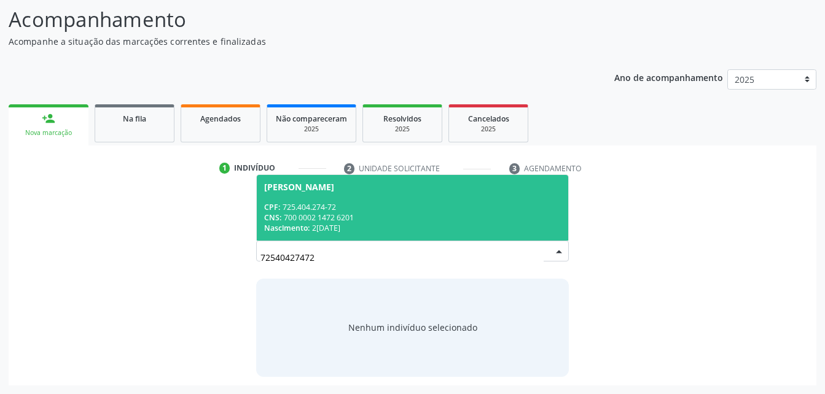
click at [487, 188] on div "[PERSON_NAME]" at bounding box center [412, 188] width 296 height 10
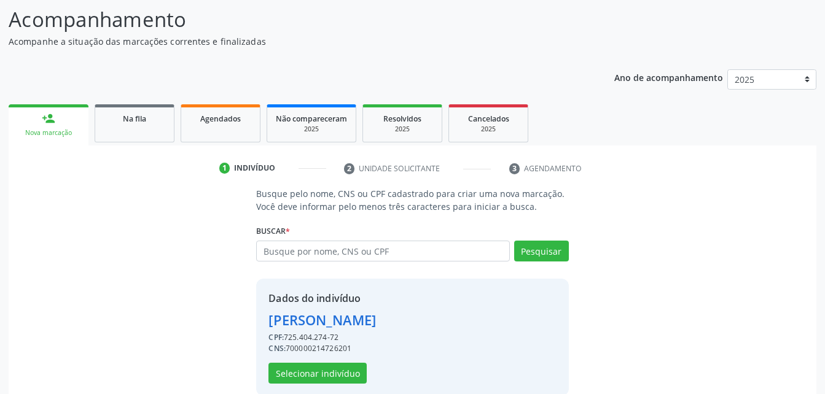
scroll to position [116, 0]
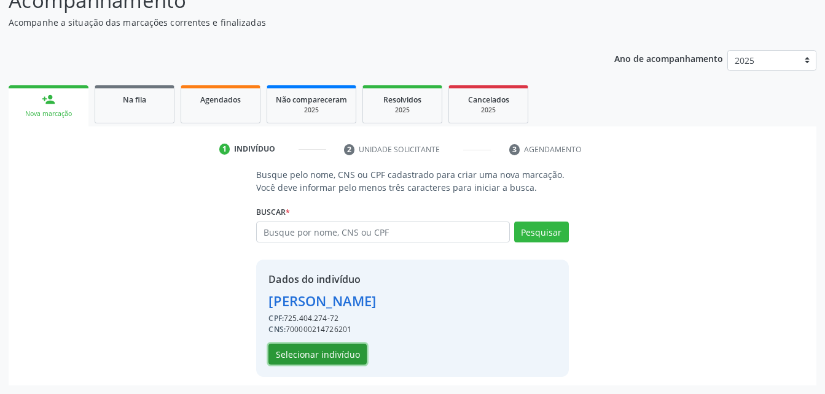
click at [329, 350] on button "Selecionar indivíduo" at bounding box center [318, 354] width 98 height 21
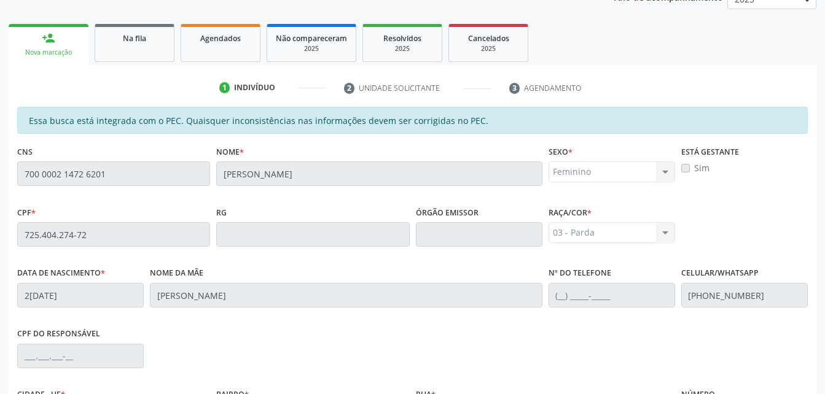
scroll to position [324, 0]
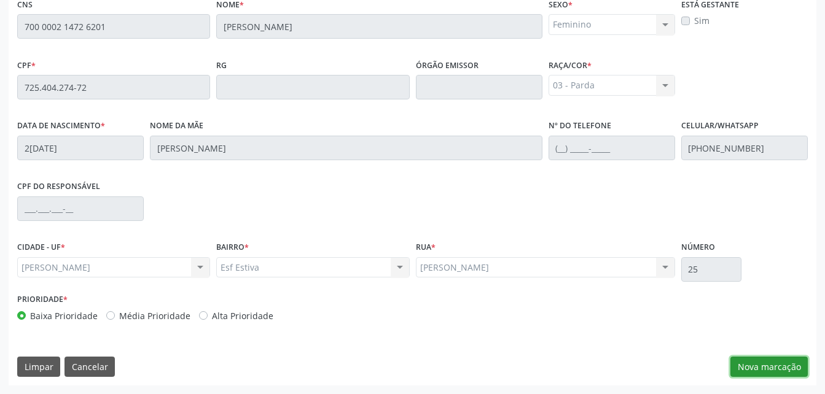
click at [750, 373] on button "Nova marcação" at bounding box center [769, 367] width 77 height 21
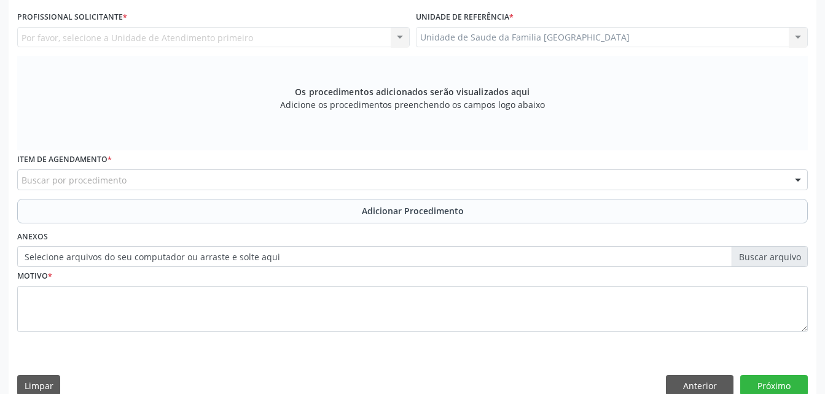
scroll to position [202, 0]
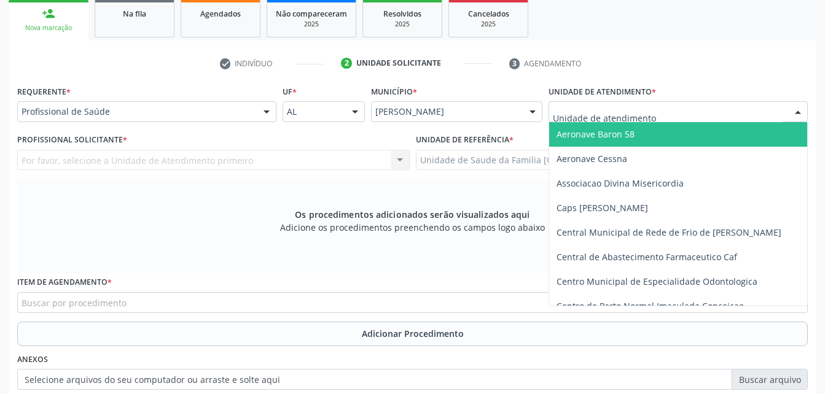
click at [664, 114] on div at bounding box center [678, 111] width 259 height 21
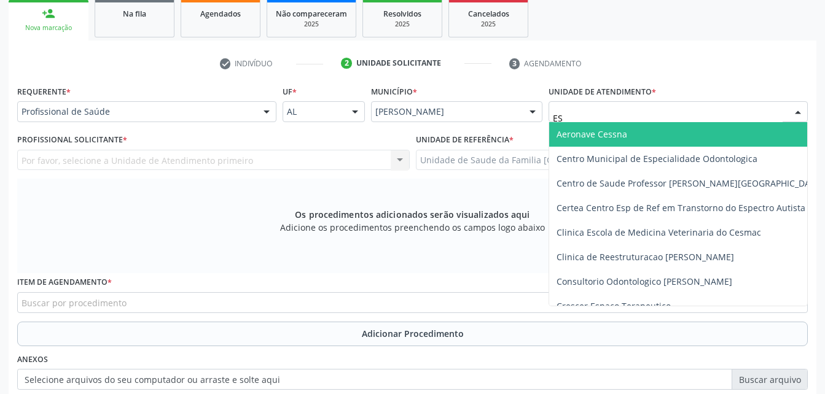
type input "EST"
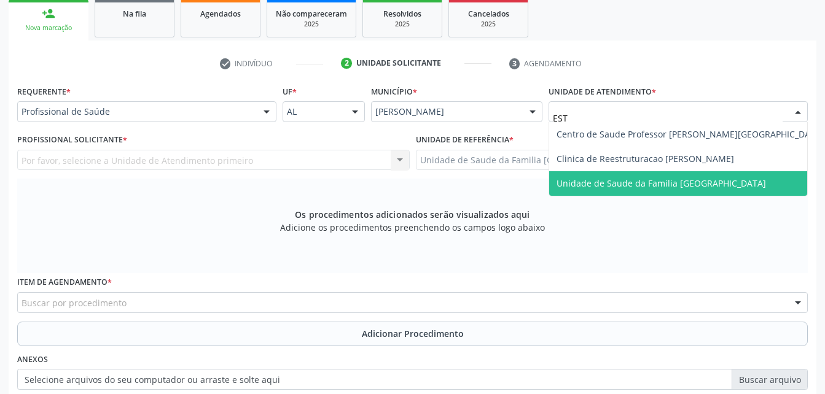
click at [688, 176] on span "Unidade de Saude da Familia [GEOGRAPHIC_DATA]" at bounding box center [690, 183] width 282 height 25
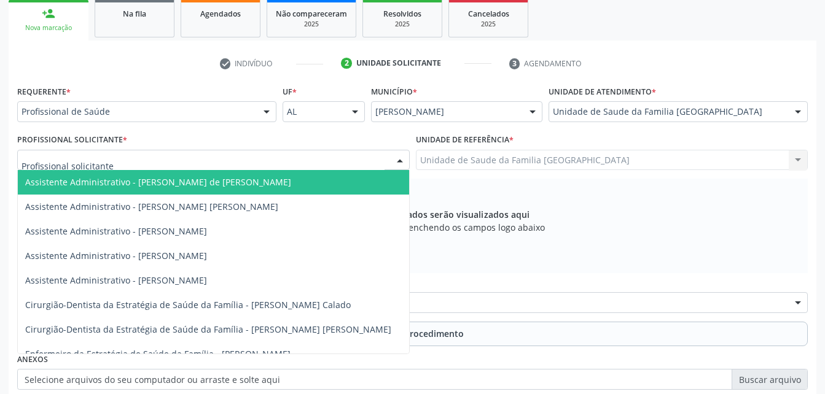
click at [337, 165] on div at bounding box center [213, 160] width 393 height 21
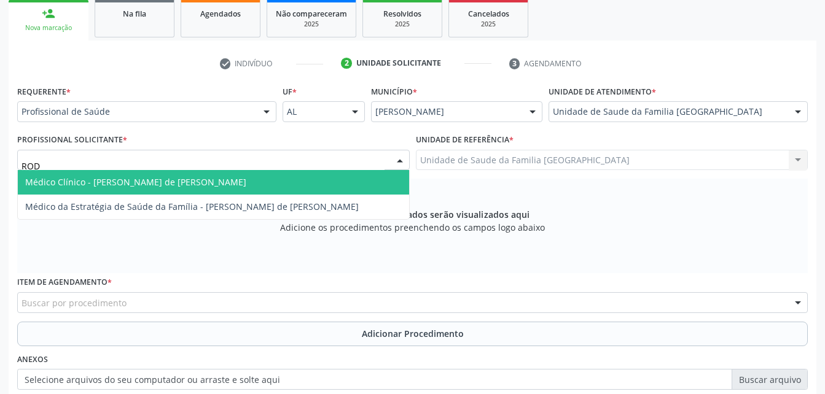
type input "RODR"
click at [332, 183] on span "Médico Clínico - [PERSON_NAME] de [PERSON_NAME]" at bounding box center [213, 182] width 391 height 25
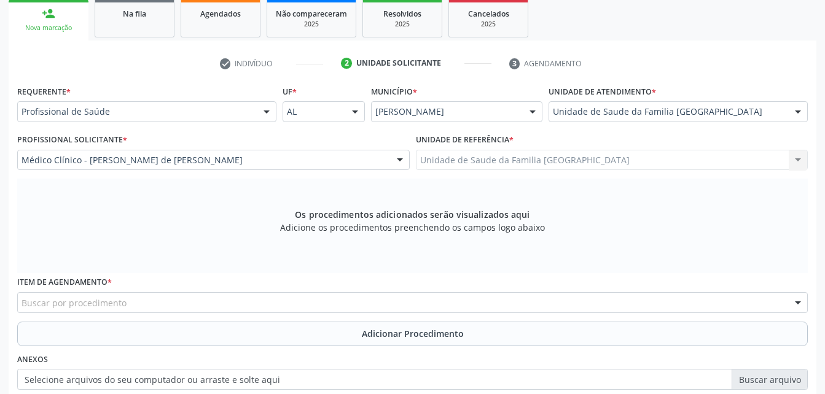
scroll to position [343, 0]
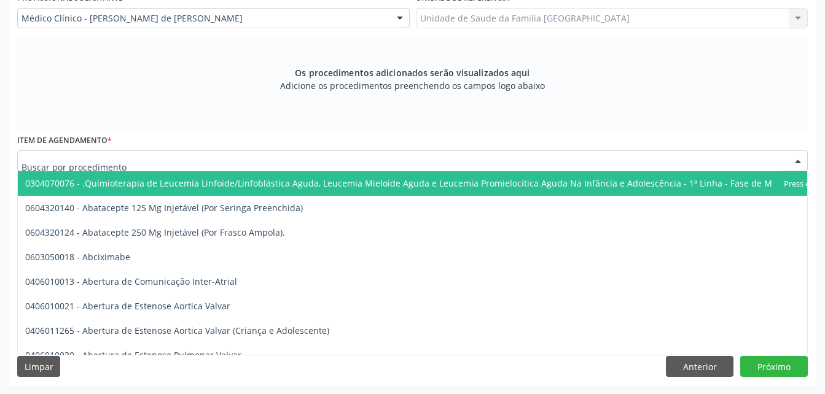
click at [249, 168] on div at bounding box center [412, 161] width 791 height 21
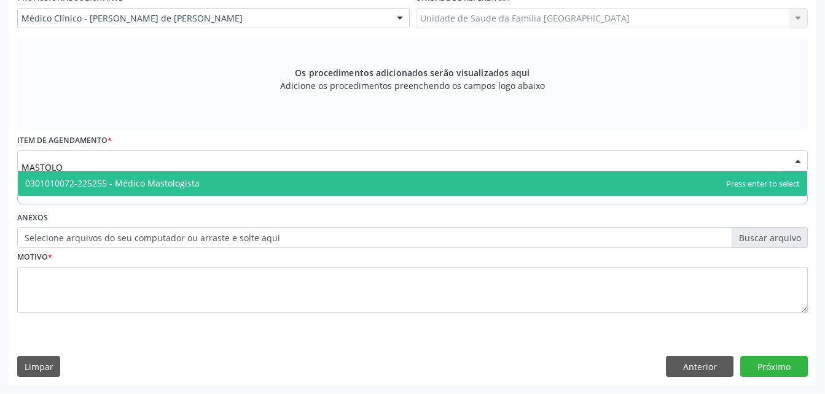
type input "MASTOLOG"
click at [364, 178] on span "0301010072-225255 - Médico Mastologista" at bounding box center [413, 183] width 790 height 25
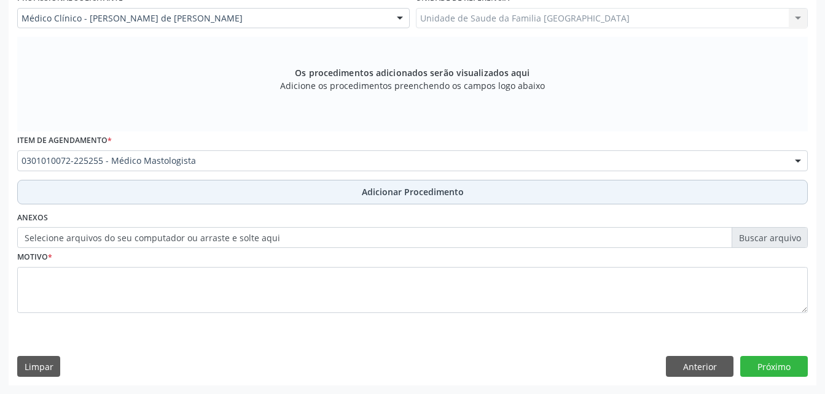
click at [356, 184] on button "Adicionar Procedimento" at bounding box center [412, 192] width 791 height 25
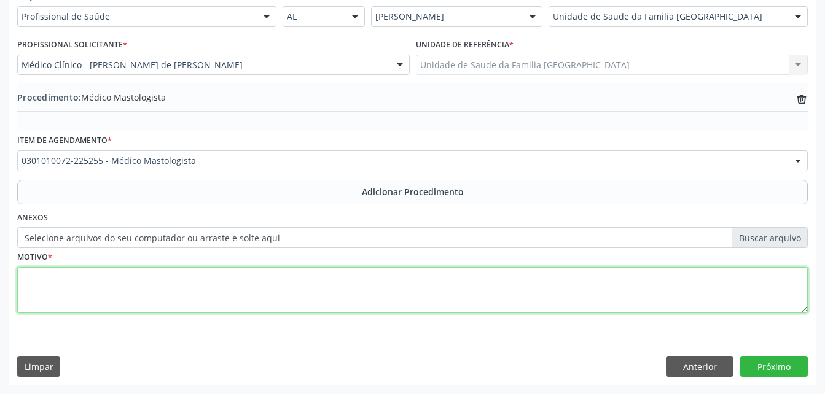
click at [365, 304] on textarea at bounding box center [412, 290] width 791 height 47
click at [113, 282] on textarea "BI-RADS3- LINFODONO ATIPICO EM AXILA ESQUERDA" at bounding box center [412, 290] width 791 height 47
type textarea "BI-RADS3- LINFODODO ATIPICO EM AXILA ESQUERDA"
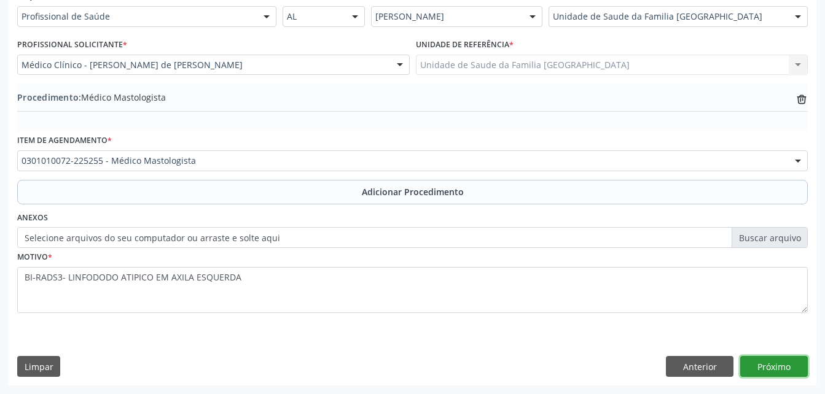
click at [793, 374] on button "Próximo" at bounding box center [774, 366] width 68 height 21
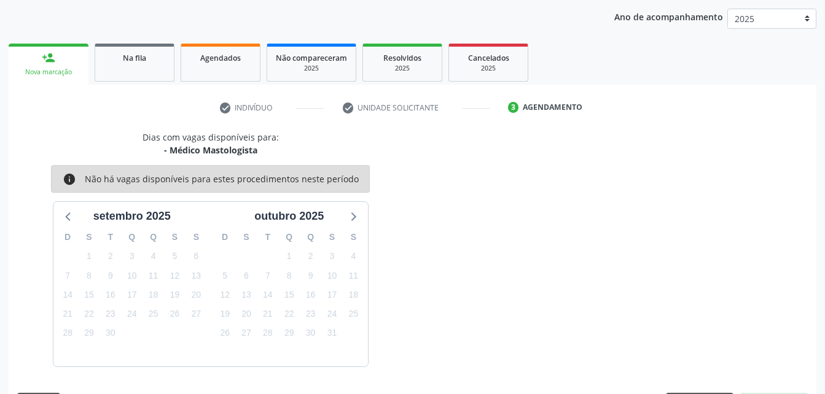
scroll to position [194, 0]
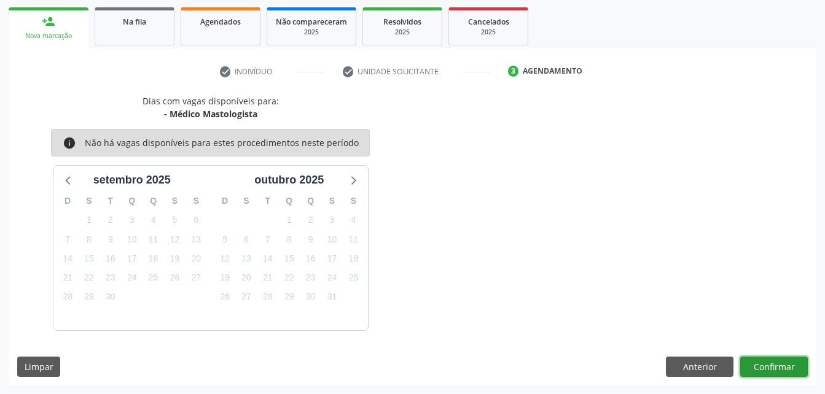
click at [788, 370] on button "Confirmar" at bounding box center [774, 367] width 68 height 21
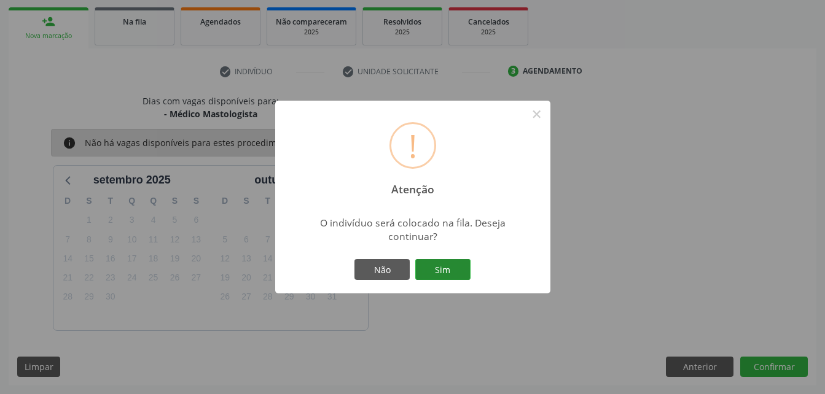
click at [445, 261] on button "Sim" at bounding box center [442, 269] width 55 height 21
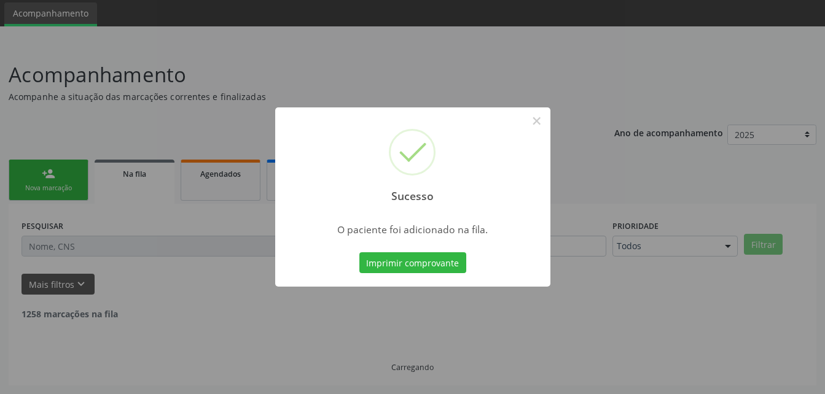
scroll to position [28, 0]
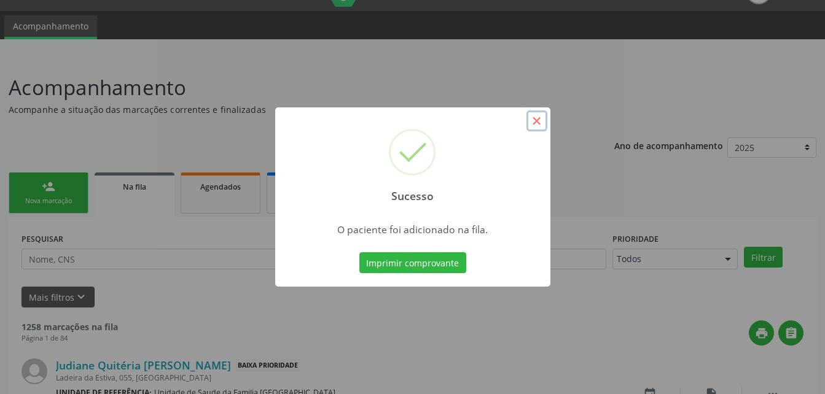
click at [535, 116] on button "×" at bounding box center [537, 121] width 21 height 21
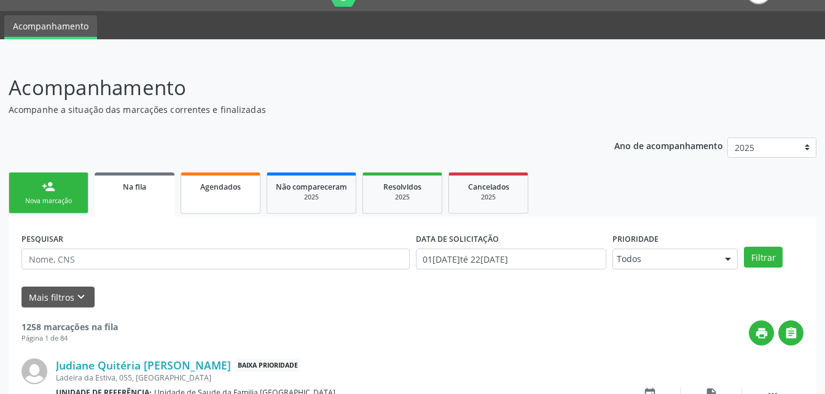
click at [245, 200] on link "Agendados" at bounding box center [221, 193] width 80 height 41
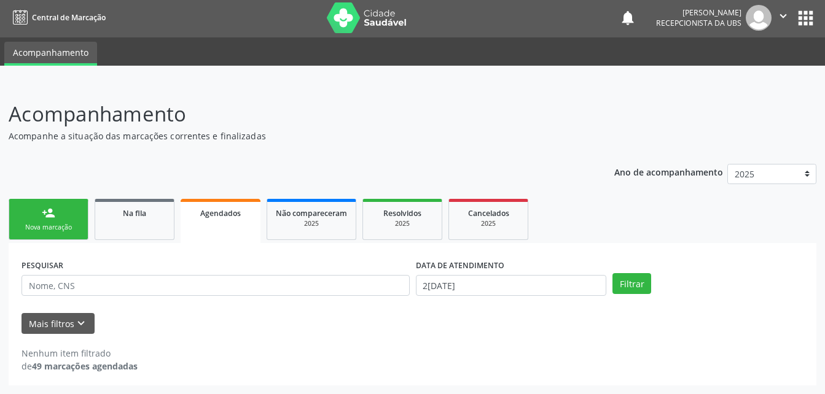
scroll to position [2, 0]
